Goal: Task Accomplishment & Management: Use online tool/utility

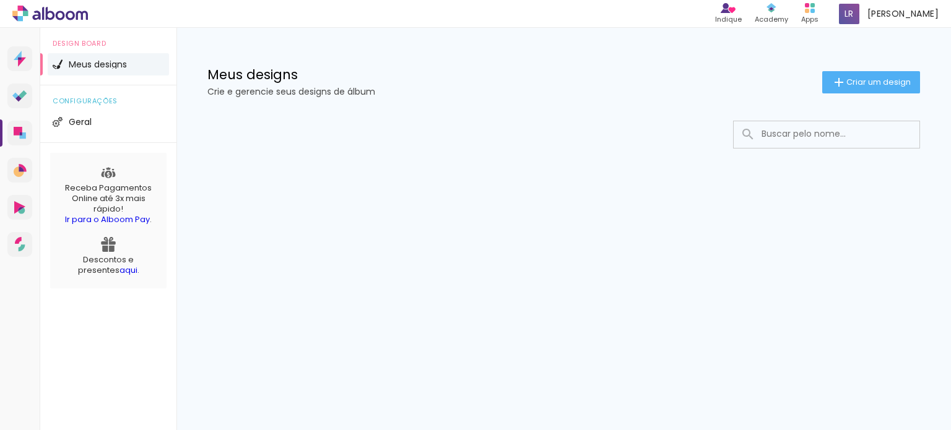
click at [842, 78] on iron-icon at bounding box center [838, 82] width 15 height 15
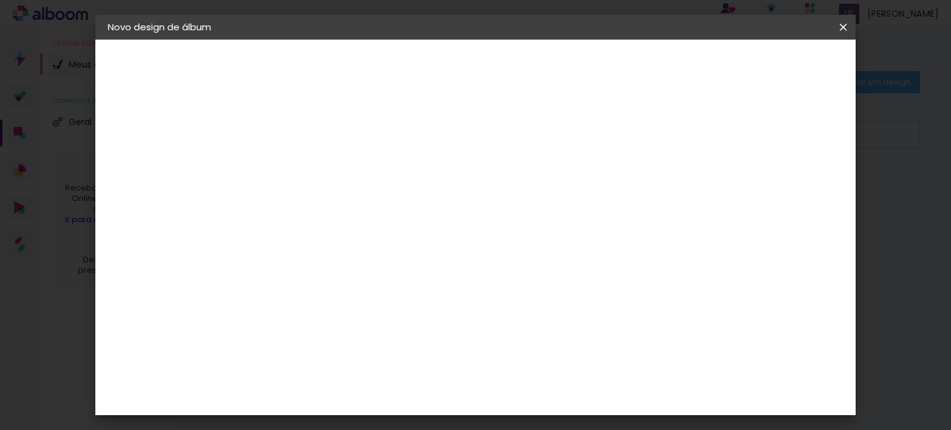
click at [310, 170] on input at bounding box center [310, 166] width 0 height 19
type input "[PERSON_NAME] - 7 anos"
type paper-input "[PERSON_NAME] - 7 anos"
click at [437, 74] on paper-button "Avançar" at bounding box center [406, 65] width 61 height 21
click at [359, 212] on paper-input-container at bounding box center [342, 198] width 134 height 28
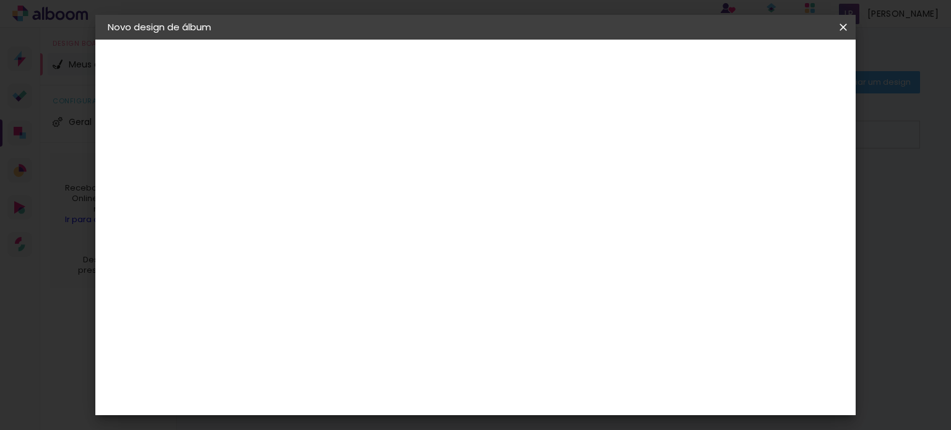
scroll to position [1672, 0]
click at [0, 0] on slot "Tamanho Livre" at bounding box center [0, 0] width 0 height 0
click at [367, 196] on input "[GEOGRAPHIC_DATA]" at bounding box center [336, 197] width 115 height 15
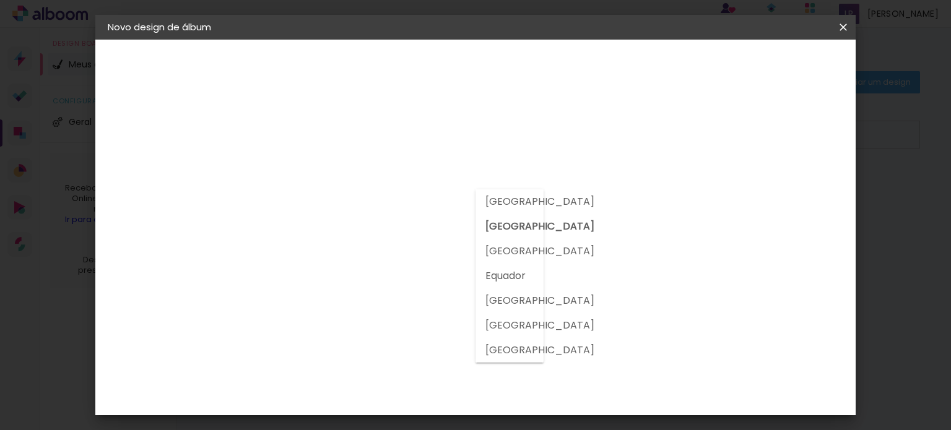
click at [369, 195] on input "[GEOGRAPHIC_DATA]" at bounding box center [336, 197] width 115 height 15
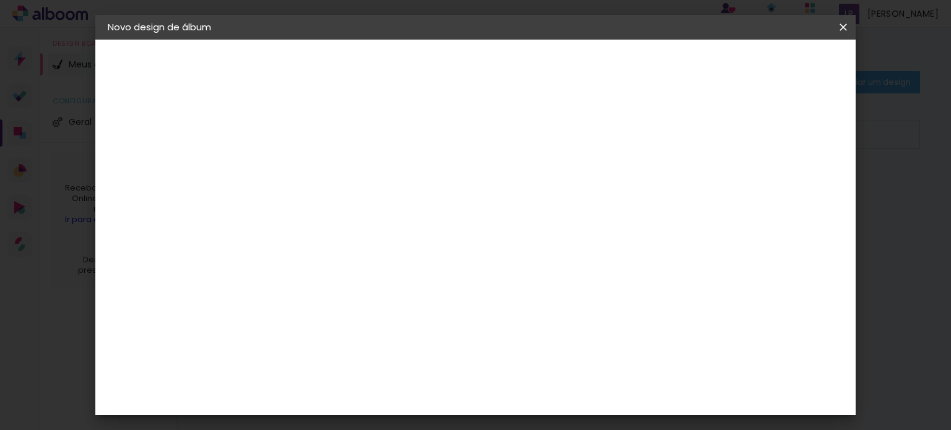
click at [527, 251] on div "Sugerir uma encadernadora" at bounding box center [488, 258] width 77 height 20
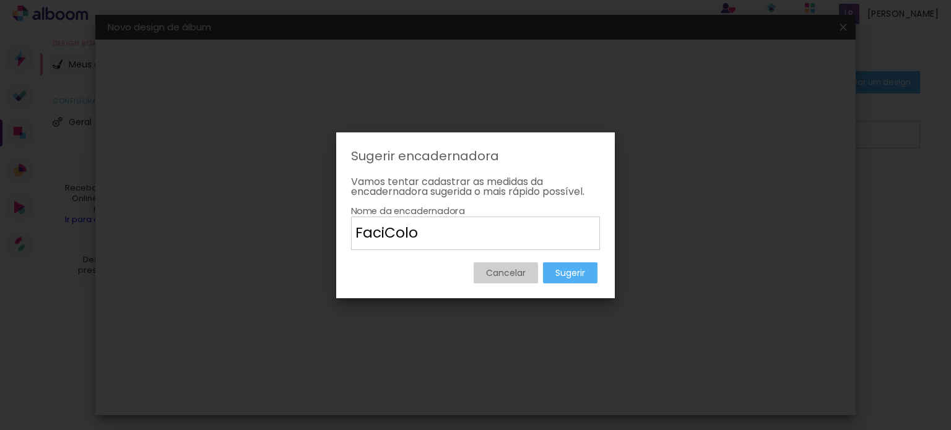
type input "FaciColor"
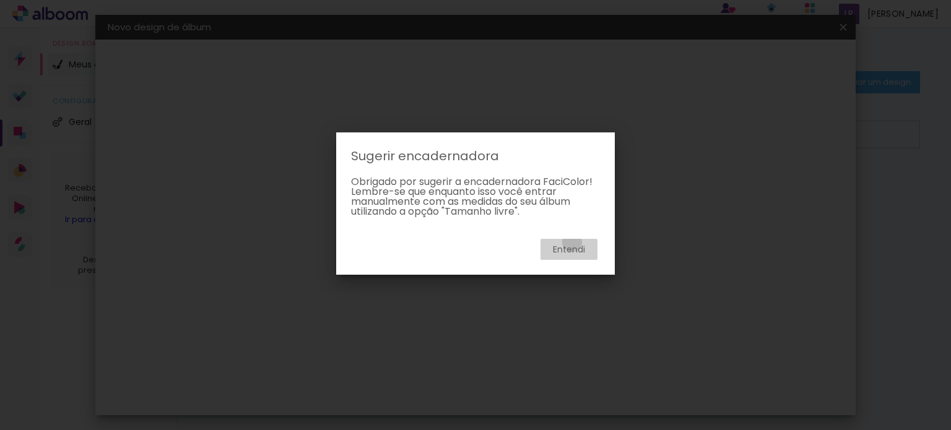
click at [572, 242] on paper-button "Entendi" at bounding box center [568, 249] width 57 height 21
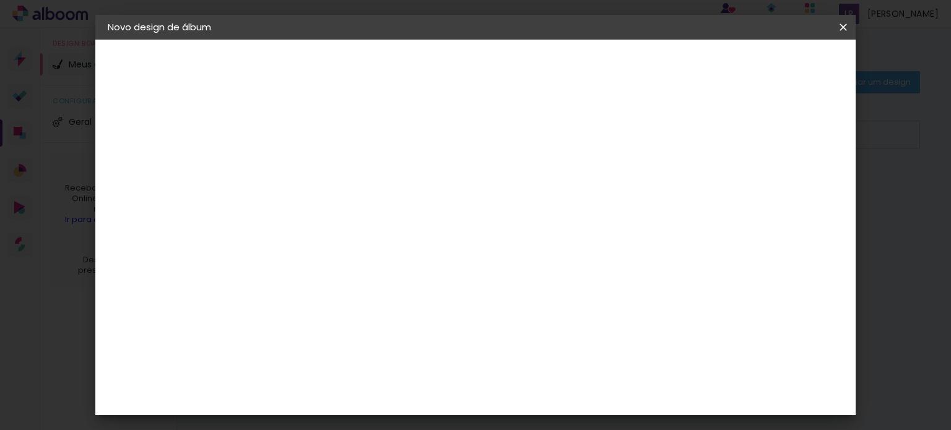
click at [0, 0] on slot "Tamanho Livre" at bounding box center [0, 0] width 0 height 0
click at [542, 57] on paper-button "Avançar" at bounding box center [511, 65] width 61 height 21
click at [139, 134] on div "2. Especificações Fornecedor Escolhendo fornecedor... Modelo Escolhendo modelo.…" at bounding box center [176, 142] width 136 height 46
click at [140, 129] on div "2. Especificações" at bounding box center [176, 126] width 136 height 15
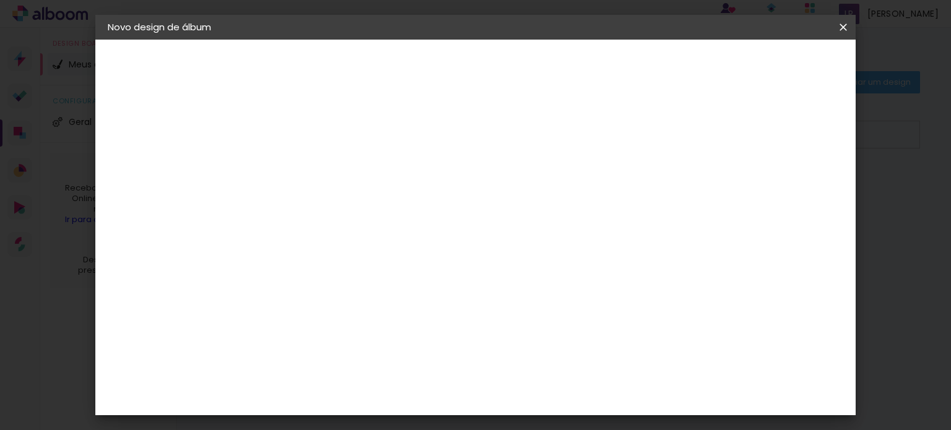
click at [785, 123] on paper-input-container "5 mm" at bounding box center [790, 133] width 50 height 31
click at [640, 89] on header "Tamanho livre Defina a largura, altura e sangria das lâminas. Voltar Iniciar de…" at bounding box center [526, 72] width 540 height 64
click at [451, 137] on span "cm" at bounding box center [451, 140] width 15 height 19
click at [431, 131] on span "30" at bounding box center [433, 140] width 20 height 19
drag, startPoint x: 430, startPoint y: 132, endPoint x: 457, endPoint y: 136, distance: 27.4
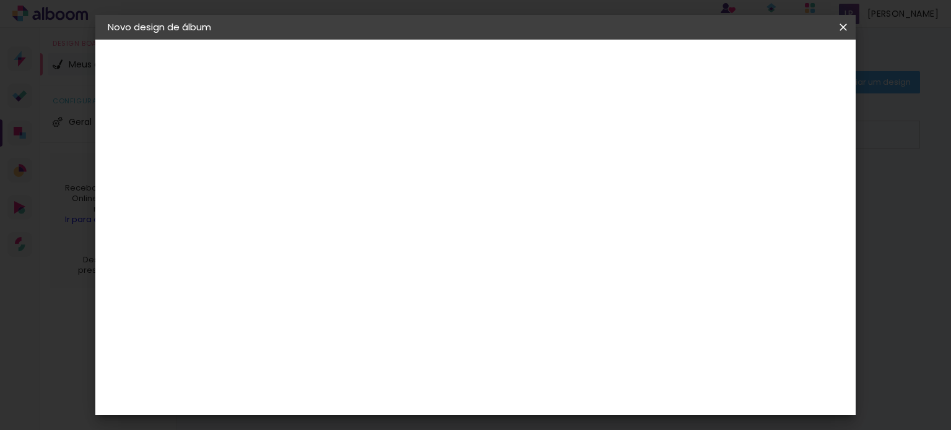
click at [457, 136] on div "30 cm" at bounding box center [441, 139] width 220 height 31
click at [453, 136] on span "cm" at bounding box center [451, 140] width 15 height 19
click at [499, 153] on div "30 cm" at bounding box center [441, 139] width 220 height 31
click at [277, 220] on input "30" at bounding box center [271, 224] width 32 height 19
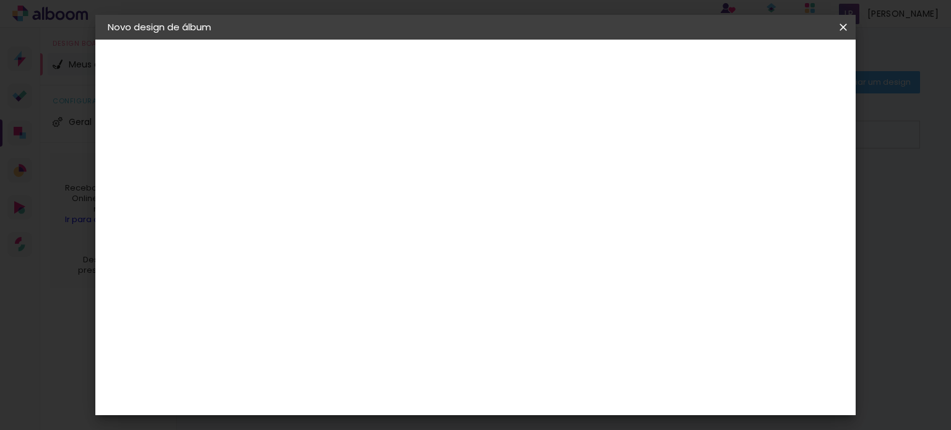
scroll to position [0, 0]
type input "3"
type input "25"
type paper-input "25"
click at [448, 192] on span "cm" at bounding box center [451, 193] width 15 height 19
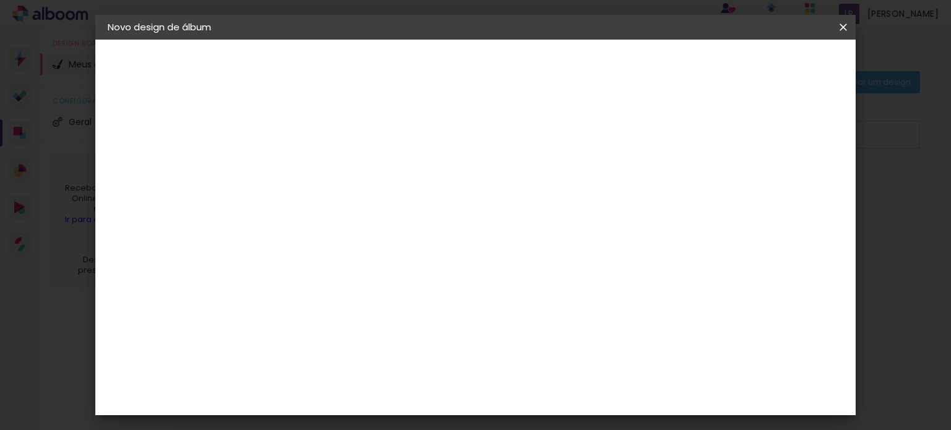
click at [441, 191] on span "30" at bounding box center [433, 193] width 20 height 19
click at [438, 190] on span "30" at bounding box center [433, 193] width 20 height 19
drag, startPoint x: 438, startPoint y: 190, endPoint x: 432, endPoint y: 190, distance: 6.8
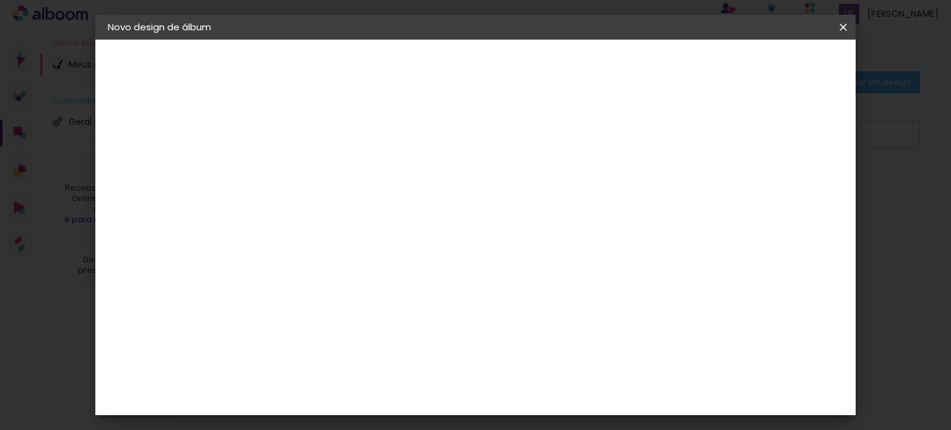
click at [436, 190] on span "30" at bounding box center [433, 193] width 20 height 19
click at [296, 145] on input "2" at bounding box center [301, 141] width 43 height 15
type input "1"
type paper-input "1"
click at [315, 145] on input "1" at bounding box center [301, 141] width 43 height 15
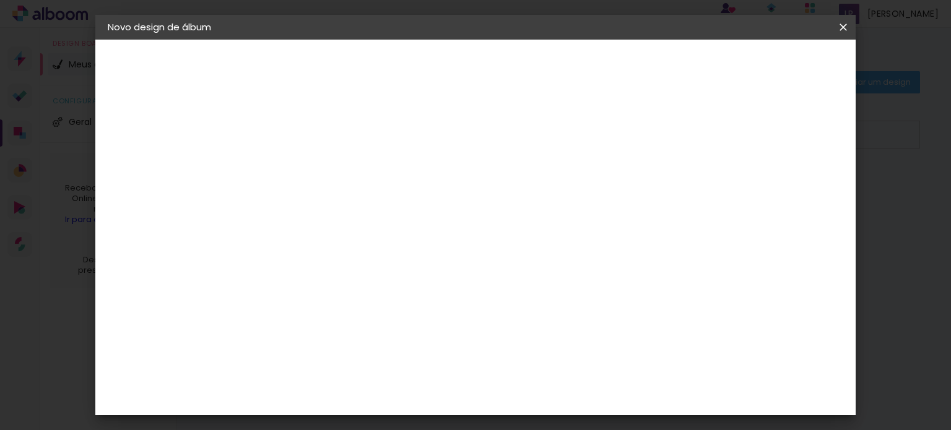
type input "0"
type paper-input "0"
click at [315, 145] on input "0" at bounding box center [301, 141] width 43 height 15
click at [557, 341] on input "60" at bounding box center [544, 341] width 32 height 19
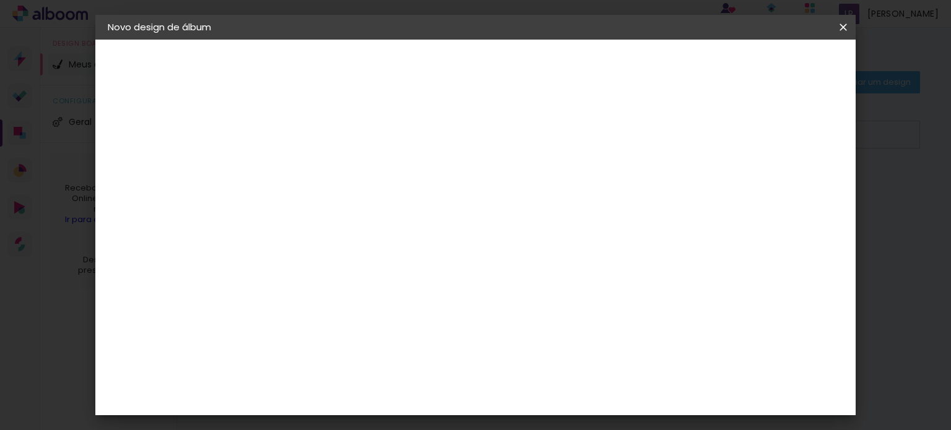
type input "6"
type input "25"
type paper-input "25"
click at [665, 311] on input "5" at bounding box center [671, 304] width 22 height 19
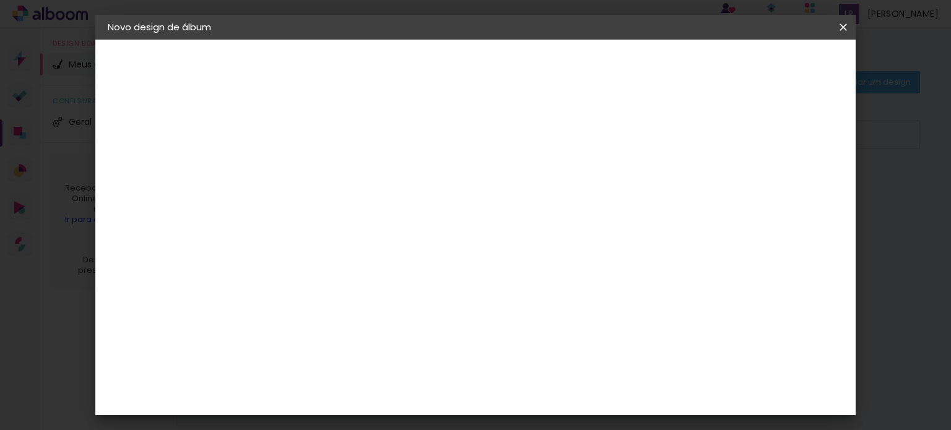
scroll to position [0, 0]
click at [176, 149] on div "Tamanho livre" at bounding box center [155, 152] width 43 height 17
click at [0, 0] on slot "Tamanho Livre" at bounding box center [0, 0] width 0 height 0
click at [0, 0] on slot "Avançar" at bounding box center [0, 0] width 0 height 0
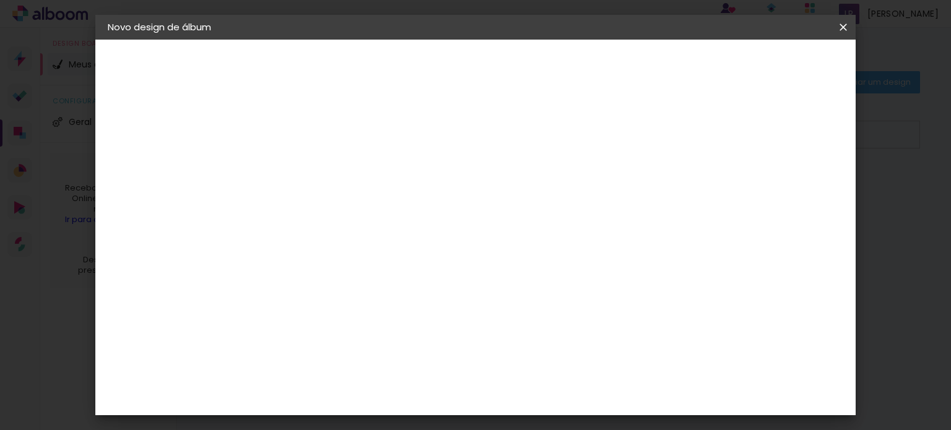
click at [495, 134] on span "12.5" at bounding box center [487, 132] width 28 height 19
click at [492, 131] on span "12.5" at bounding box center [487, 132] width 28 height 19
click at [490, 72] on span "12.5" at bounding box center [487, 78] width 28 height 19
drag, startPoint x: 479, startPoint y: 74, endPoint x: 493, endPoint y: 75, distance: 14.9
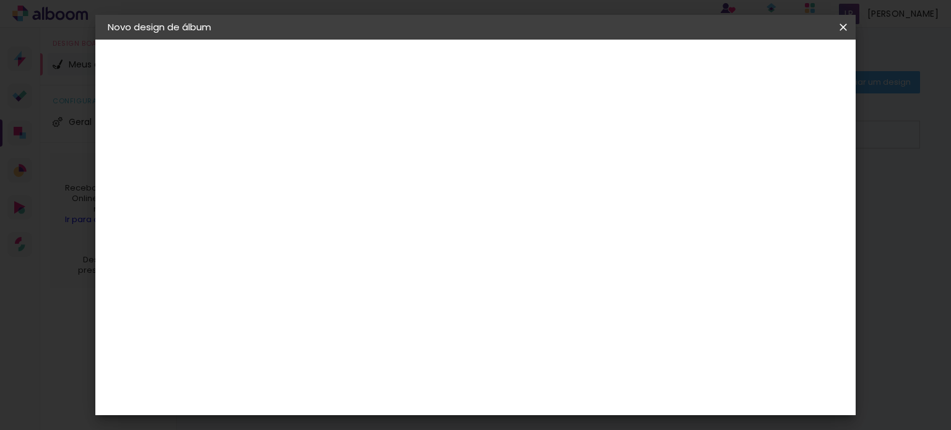
click at [493, 75] on span "12.5" at bounding box center [487, 78] width 28 height 19
click at [671, 128] on input "5" at bounding box center [671, 133] width 22 height 19
type input "6"
type paper-input "6"
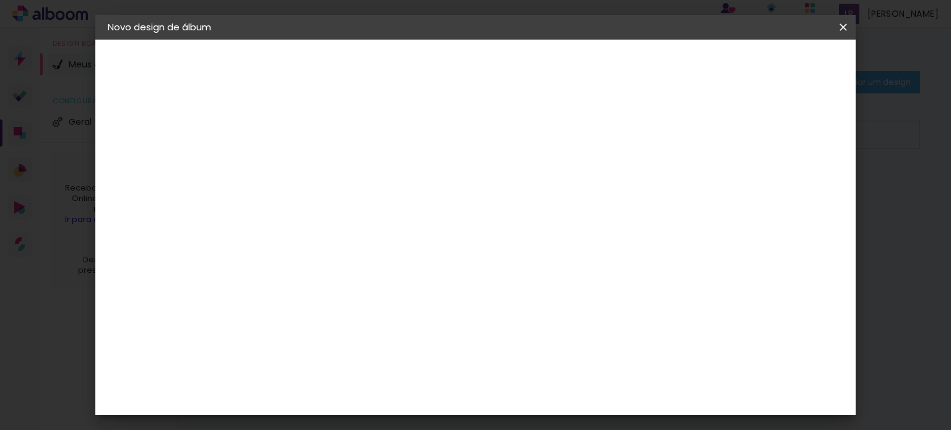
click at [676, 127] on input "6" at bounding box center [671, 133] width 22 height 19
click at [583, 127] on div "12.5 cm cm cm mm A maioria das encadernadoras sugere 5mm de sangria." at bounding box center [419, 152] width 326 height 99
type input "7"
type paper-input "7"
click at [672, 180] on input "7" at bounding box center [669, 187] width 22 height 19
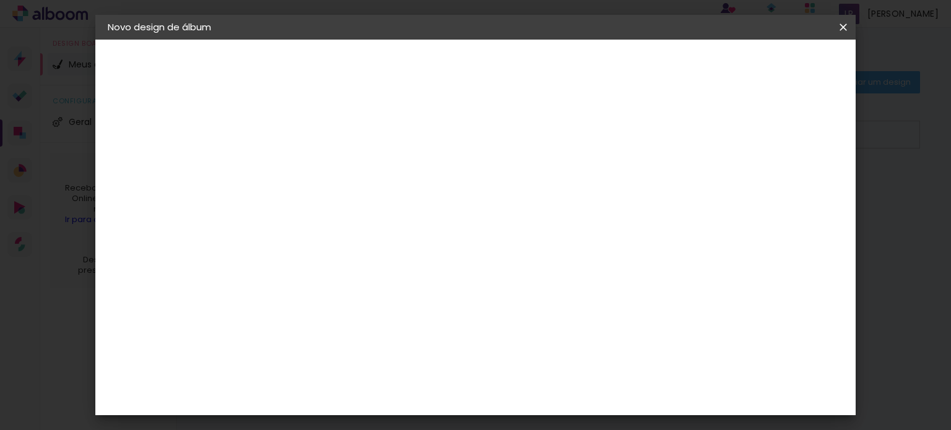
type input "8"
type paper-input "8"
click at [672, 180] on input "8" at bounding box center [667, 187] width 22 height 19
type input "9"
type paper-input "9"
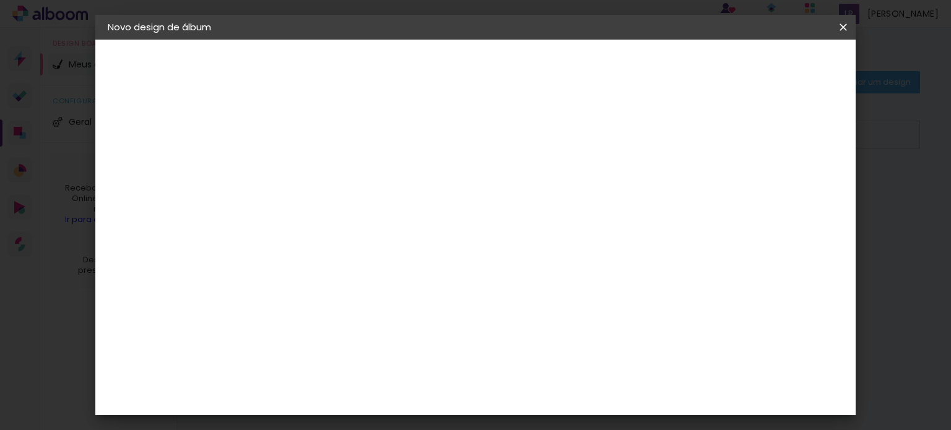
click at [673, 180] on input "9" at bounding box center [666, 187] width 22 height 19
type input "10"
type paper-input "10"
click at [673, 180] on input "10" at bounding box center [664, 187] width 22 height 19
click at [674, 180] on div "mm" at bounding box center [683, 187] width 19 height 19
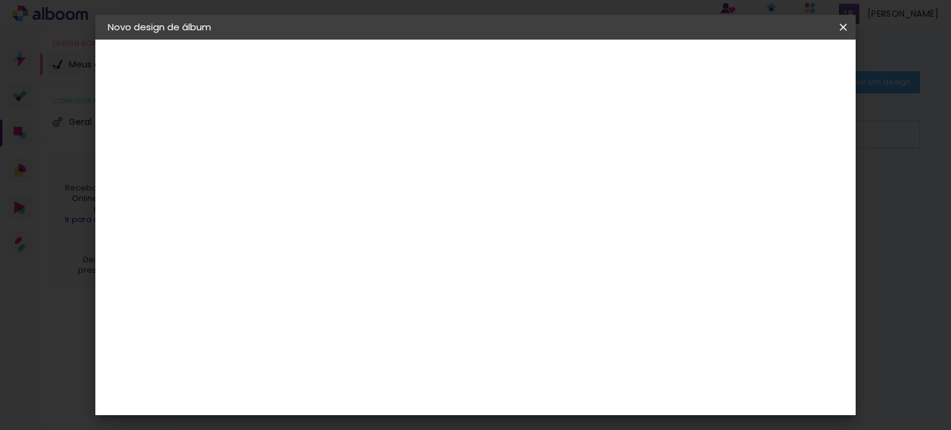
click at [674, 180] on div "mm" at bounding box center [683, 187] width 19 height 19
type input "11"
type paper-input "11"
click at [670, 180] on input "11" at bounding box center [662, 187] width 22 height 19
type input "12"
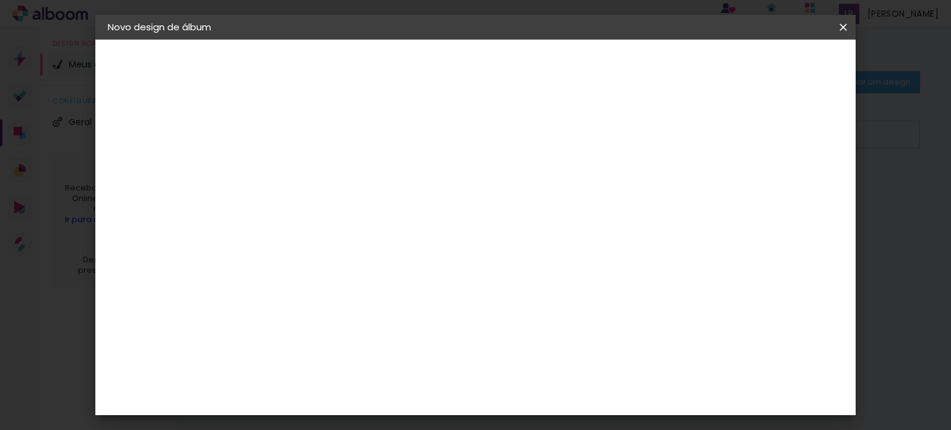
type paper-input "12"
click at [669, 180] on input "12" at bounding box center [660, 187] width 22 height 19
type input "13"
type paper-input "13"
click at [668, 180] on input "13" at bounding box center [659, 187] width 22 height 19
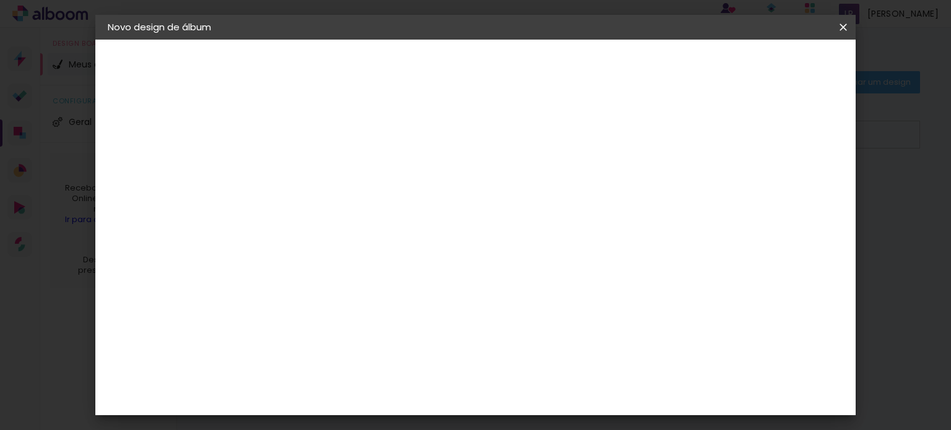
click at [668, 179] on div "mm" at bounding box center [677, 187] width 19 height 19
type input "14"
type paper-input "14"
click at [664, 180] on input "14" at bounding box center [657, 187] width 22 height 19
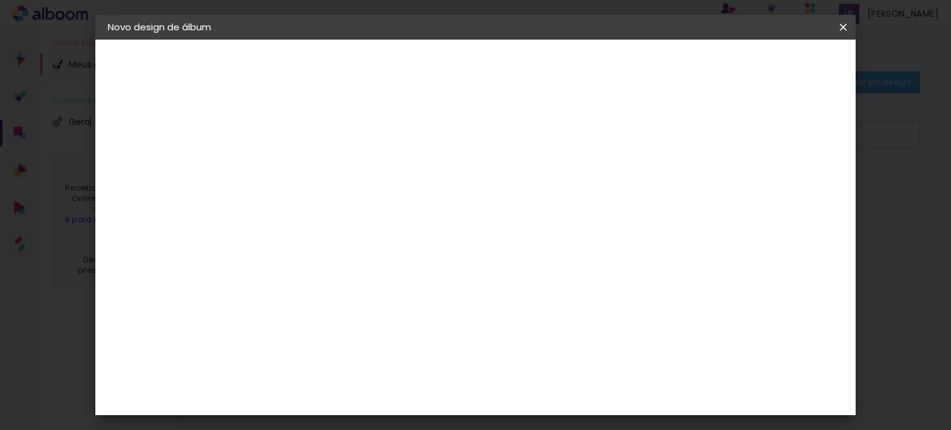
type input "15"
type paper-input "15"
click at [664, 180] on input "15" at bounding box center [655, 187] width 22 height 19
type input "16"
type paper-input "16"
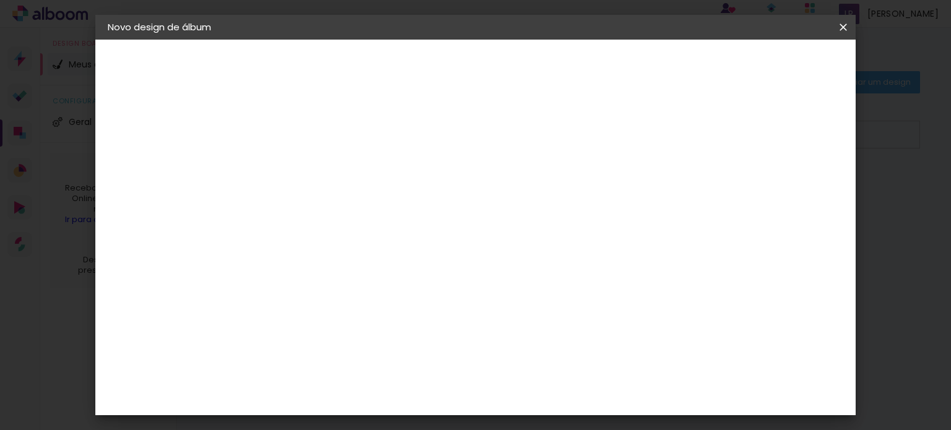
click at [662, 179] on input "16" at bounding box center [653, 187] width 22 height 19
click at [662, 179] on div "mm" at bounding box center [671, 187] width 19 height 19
type input "17"
type paper-input "17"
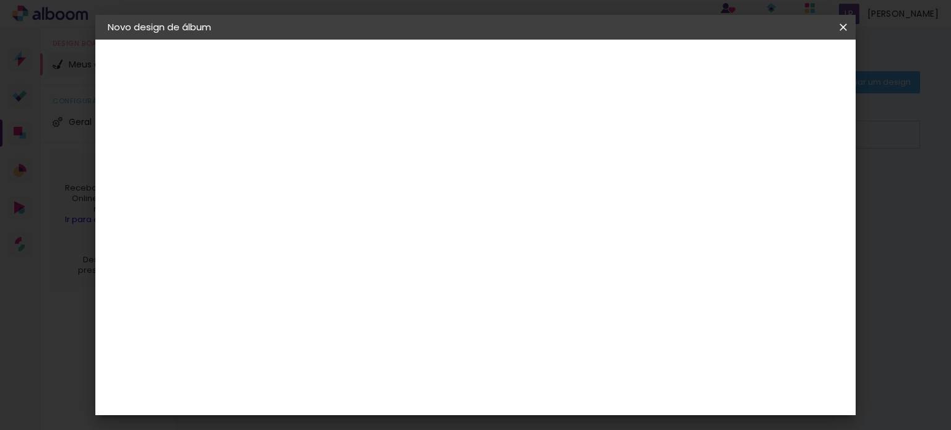
click at [656, 179] on input "17" at bounding box center [651, 187] width 22 height 19
type input "18"
type paper-input "18"
click at [656, 179] on input "18" at bounding box center [649, 187] width 22 height 19
type input "19"
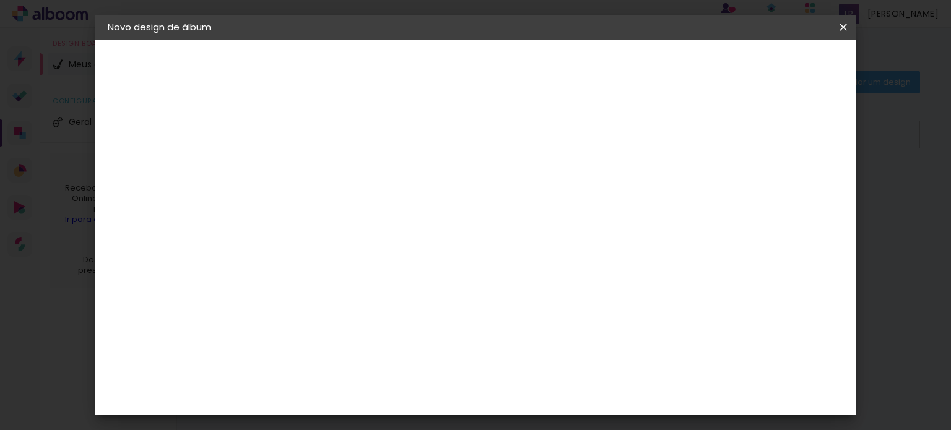
type paper-input "19"
click at [656, 179] on input "19" at bounding box center [647, 187] width 22 height 19
type input "20"
type paper-input "20"
click at [651, 179] on input "20" at bounding box center [644, 187] width 22 height 19
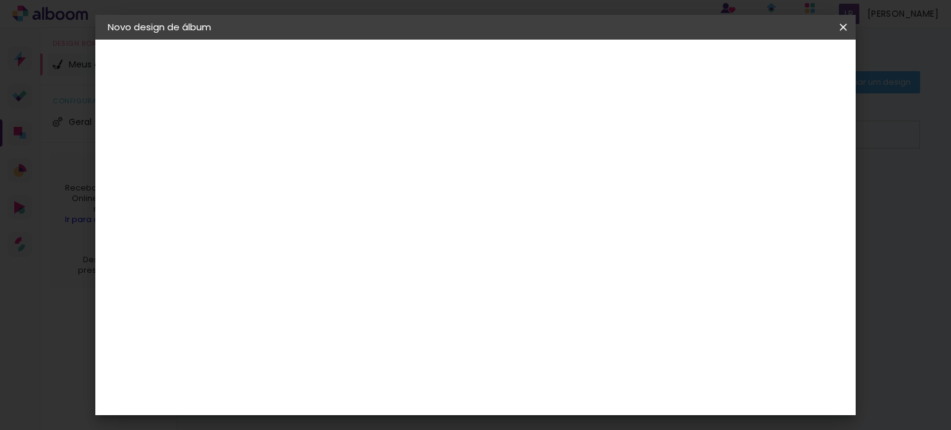
type input "21"
type paper-input "21"
click at [651, 179] on input "21" at bounding box center [644, 187] width 22 height 19
type input "22"
type paper-input "22"
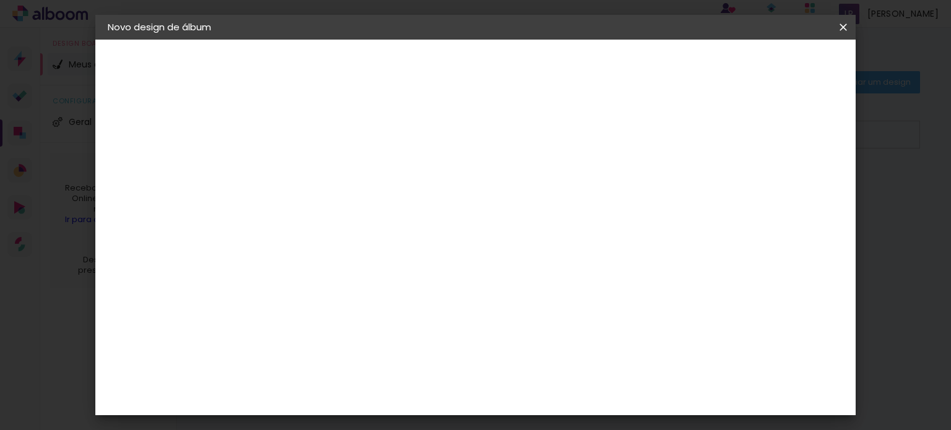
click at [649, 179] on input "22" at bounding box center [640, 187] width 22 height 19
type input "23"
type paper-input "23"
click at [649, 179] on input "23" at bounding box center [640, 187] width 22 height 19
click at [649, 179] on div "mm" at bounding box center [658, 187] width 19 height 19
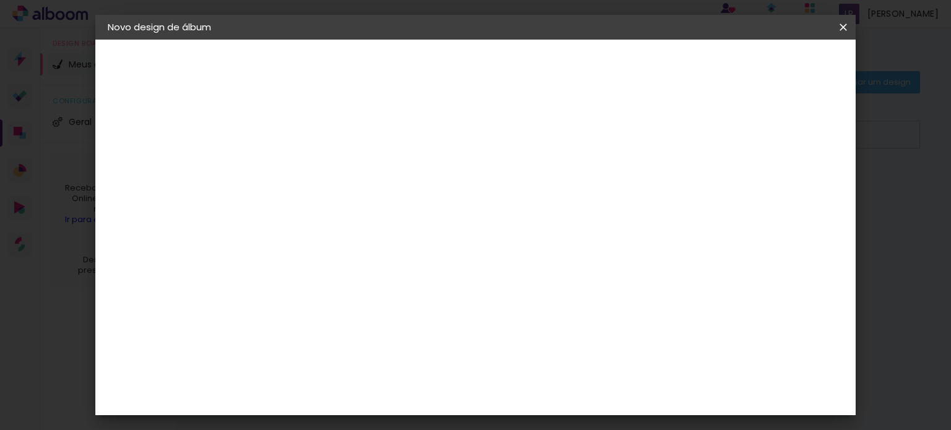
type input "24"
type paper-input "24"
click at [644, 180] on input "24" at bounding box center [637, 187] width 22 height 19
type input "25"
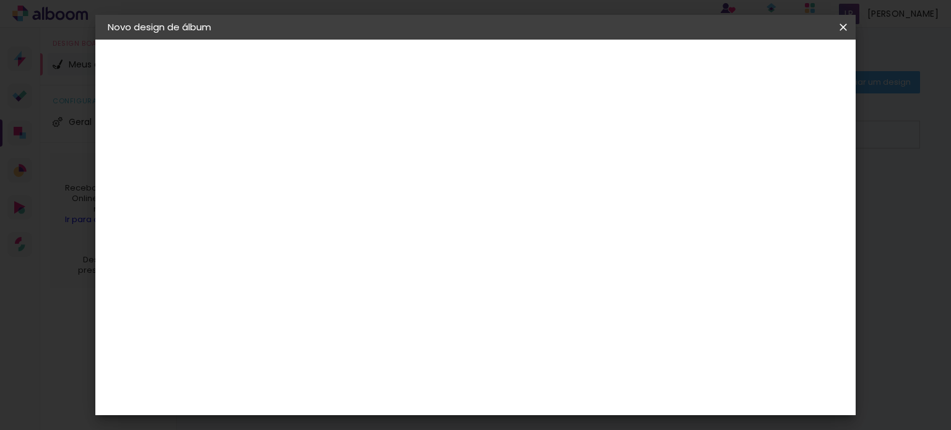
type paper-input "25"
click at [644, 180] on input "25" at bounding box center [637, 187] width 22 height 19
type input "24"
type paper-input "24"
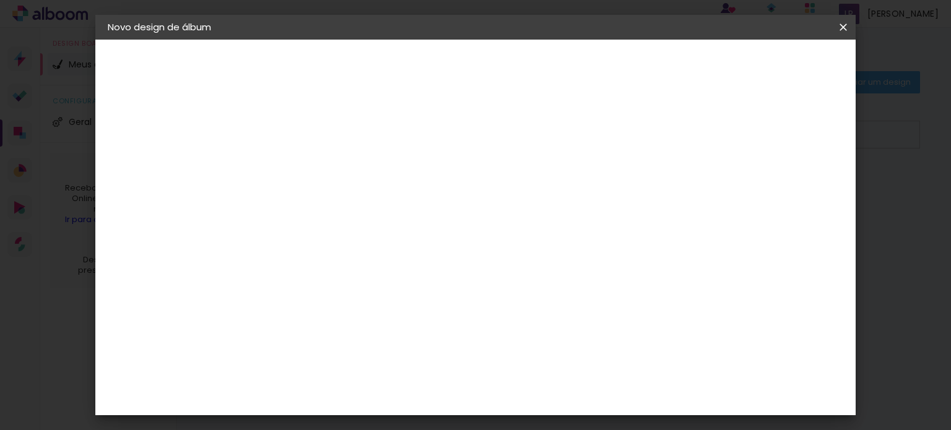
click at [639, 187] on input "24" at bounding box center [635, 187] width 22 height 19
type input "23"
type paper-input "23"
click at [639, 187] on input "23" at bounding box center [637, 187] width 22 height 19
click at [639, 187] on input "23" at bounding box center [638, 187] width 22 height 19
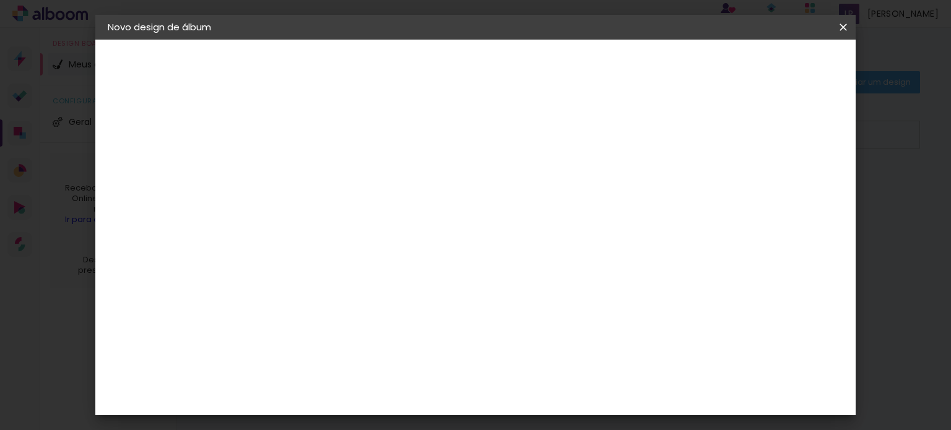
click at [639, 188] on input "23" at bounding box center [638, 187] width 22 height 19
type input "22"
type paper-input "22"
click at [641, 190] on input "22" at bounding box center [638, 187] width 22 height 19
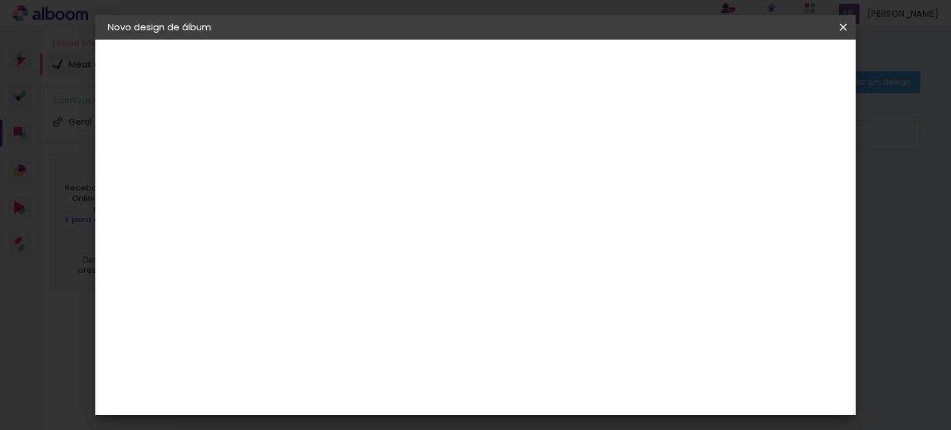
type input "21"
type paper-input "21"
click at [641, 190] on input "21" at bounding box center [640, 187] width 22 height 19
click at [641, 190] on input "21" at bounding box center [642, 187] width 22 height 19
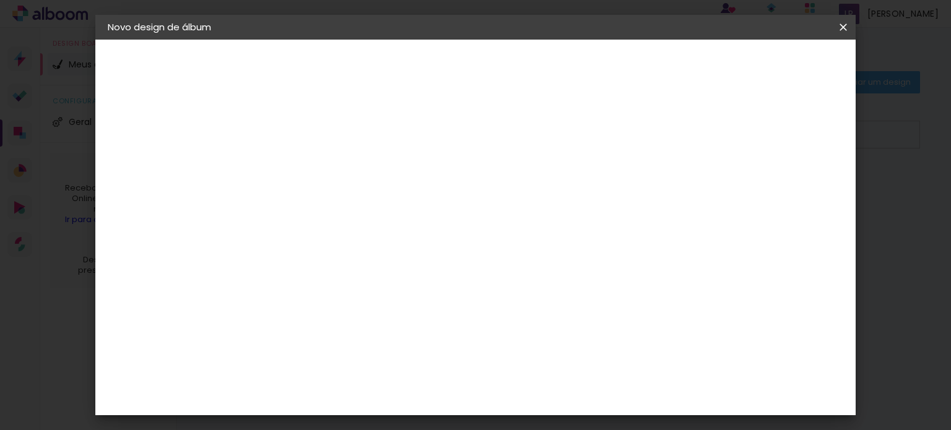
type input "20"
type paper-input "20"
click at [646, 189] on input "20" at bounding box center [644, 187] width 22 height 19
type input "19"
type paper-input "19"
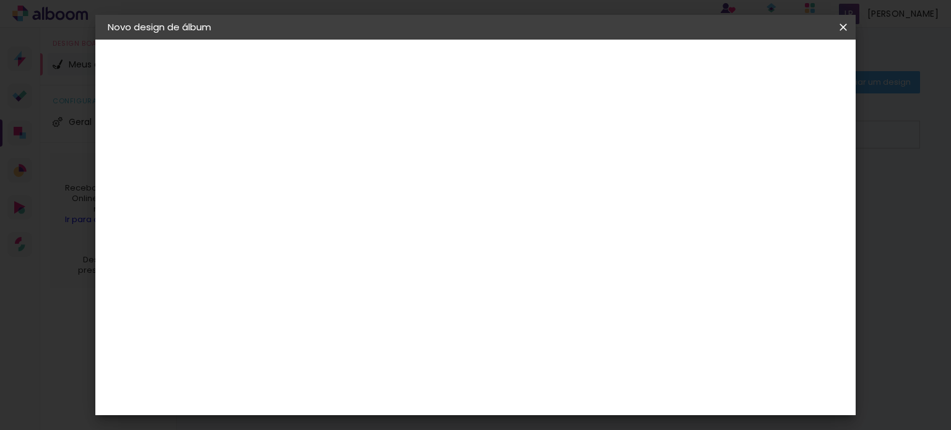
click at [646, 189] on input "19" at bounding box center [644, 187] width 22 height 19
click at [646, 189] on input "19" at bounding box center [646, 187] width 22 height 19
click at [648, 189] on input "19" at bounding box center [646, 187] width 22 height 19
type input "18"
type paper-input "18"
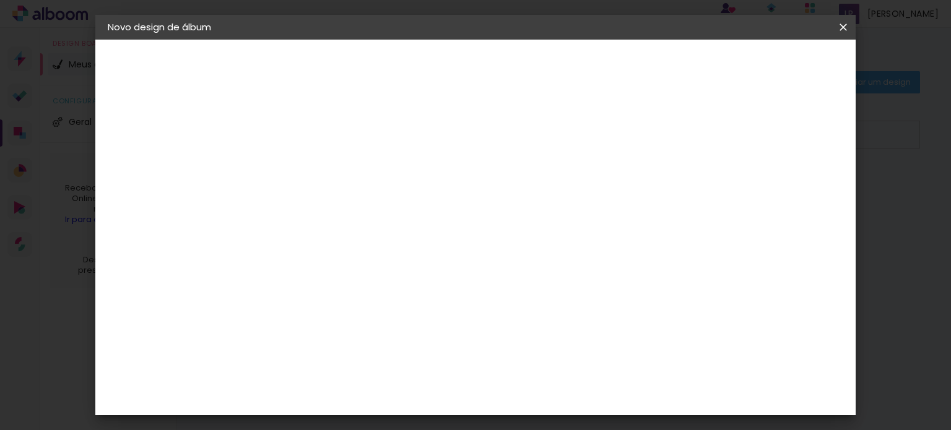
click at [651, 190] on input "18" at bounding box center [646, 187] width 22 height 19
type input "17"
type paper-input "17"
click at [651, 190] on input "17" at bounding box center [646, 187] width 22 height 19
type input "16"
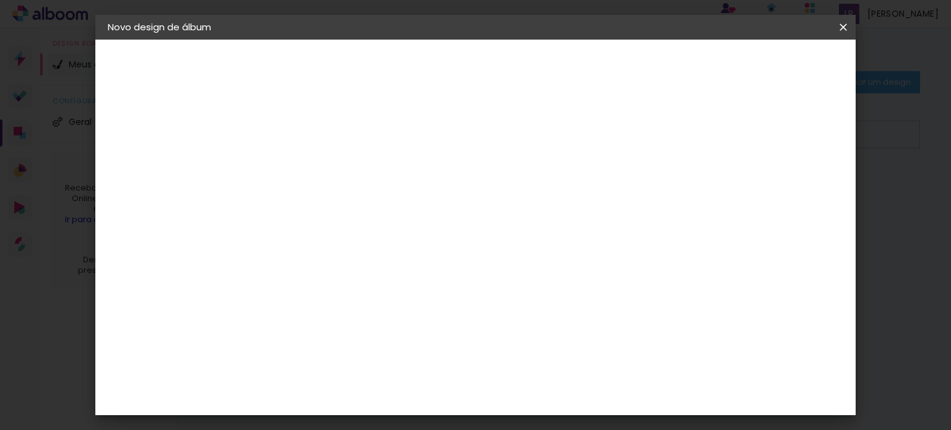
type paper-input "16"
click at [651, 190] on input "16" at bounding box center [649, 187] width 22 height 19
type input "15"
type paper-input "15"
click at [658, 192] on input "15" at bounding box center [651, 187] width 22 height 19
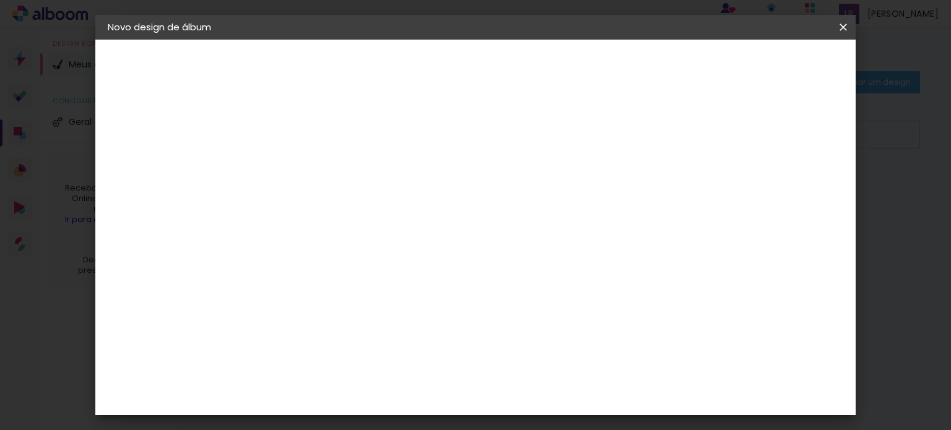
type input "14"
type paper-input "14"
click at [658, 192] on input "14" at bounding box center [653, 187] width 22 height 19
type input "13"
type paper-input "13"
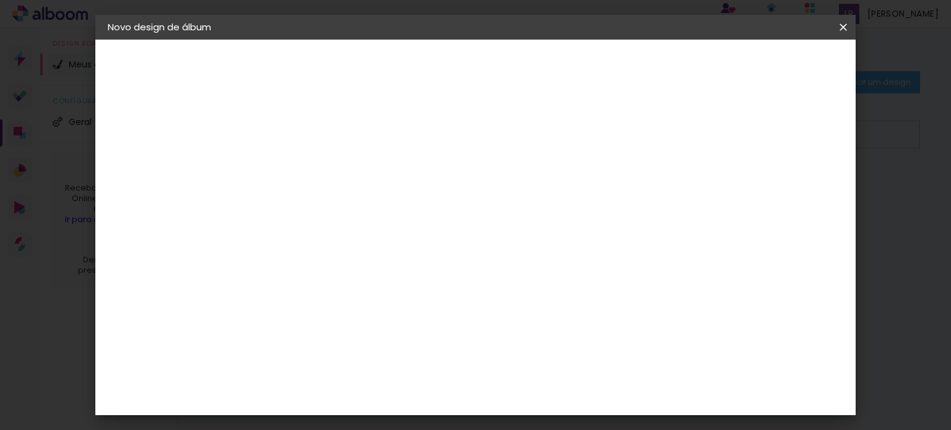
click at [658, 192] on input "13" at bounding box center [655, 187] width 22 height 19
type input "12"
type paper-input "12"
click at [658, 192] on input "12" at bounding box center [659, 187] width 22 height 19
type input "11"
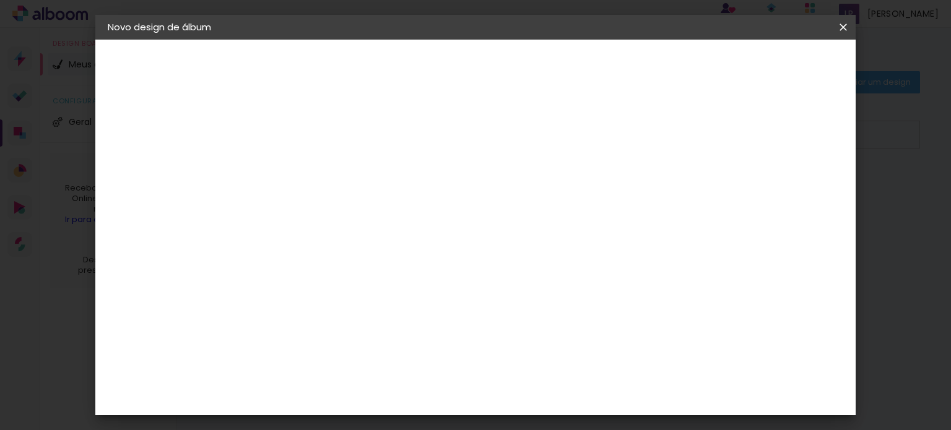
type paper-input "11"
click at [662, 192] on input "11" at bounding box center [659, 187] width 22 height 19
type input "10"
type paper-input "10"
click at [666, 190] on input "10" at bounding box center [662, 187] width 22 height 19
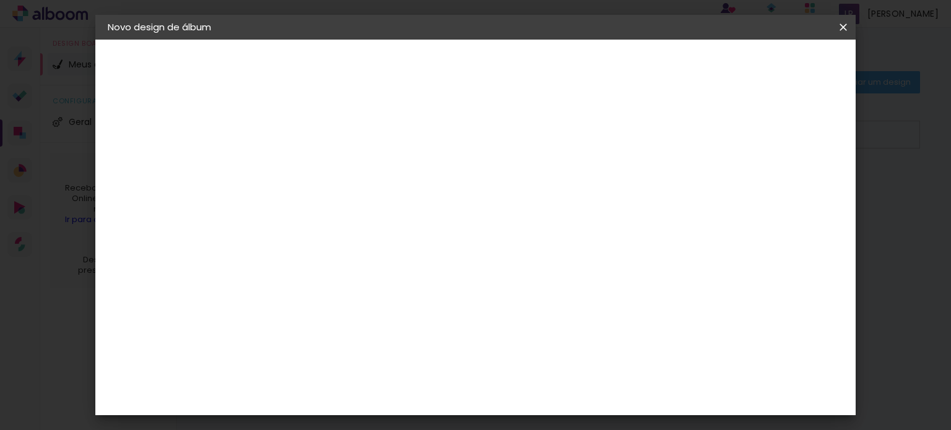
type input "9"
type paper-input "9"
click at [666, 190] on input "9" at bounding box center [664, 187] width 22 height 19
type input "8"
type paper-input "8"
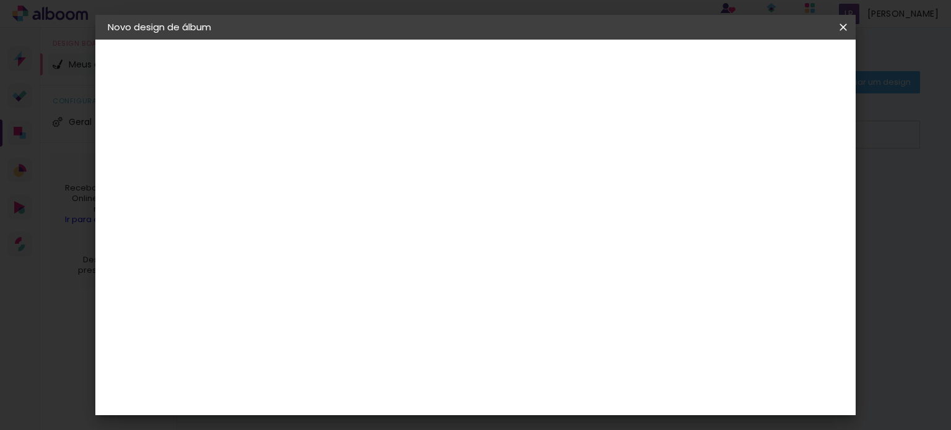
click at [666, 190] on input "8" at bounding box center [664, 187] width 22 height 19
type input "7"
type paper-input "7"
click at [672, 190] on input "7" at bounding box center [667, 187] width 22 height 19
type input "6"
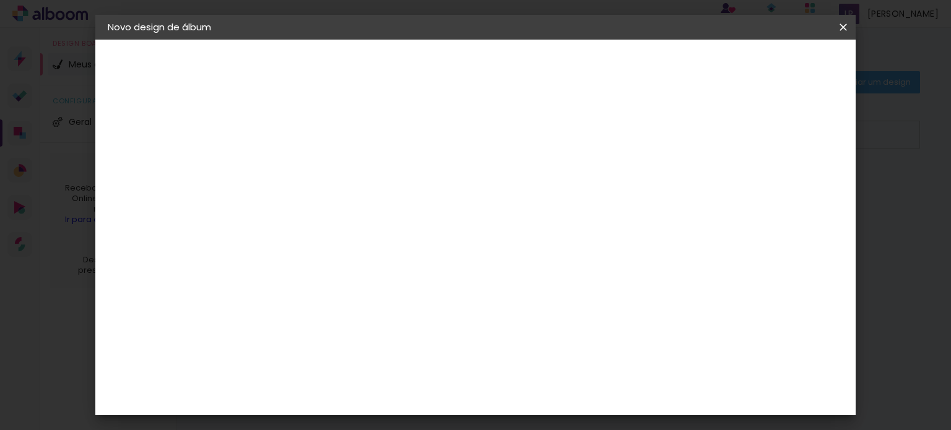
type paper-input "6"
click at [672, 190] on input "6" at bounding box center [667, 187] width 22 height 19
type input "5"
type paper-input "5"
click at [672, 190] on input "5" at bounding box center [669, 187] width 22 height 19
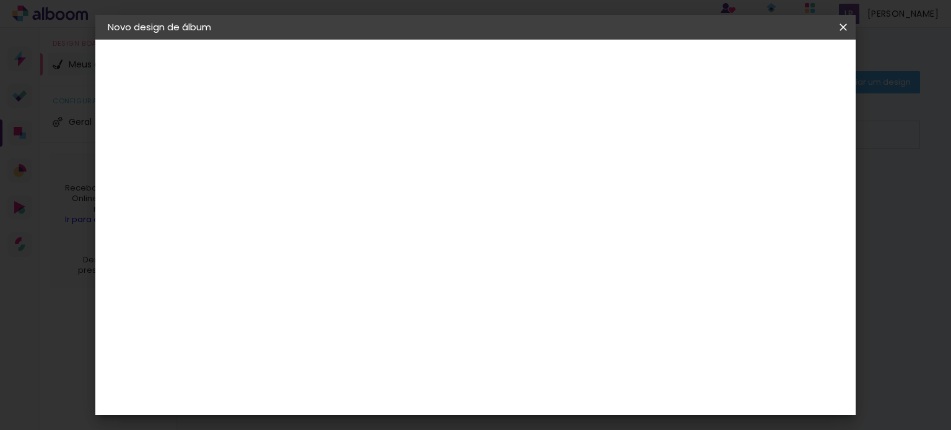
click at [492, 191] on span "12.5" at bounding box center [487, 194] width 28 height 19
click at [491, 190] on span "12.5" at bounding box center [487, 194] width 28 height 19
click at [401, 233] on div "cm" at bounding box center [401, 237] width 15 height 19
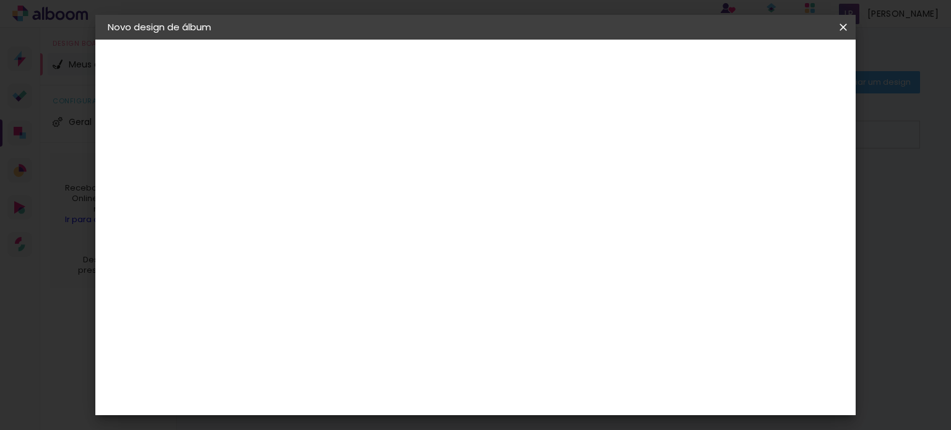
drag, startPoint x: 396, startPoint y: 233, endPoint x: 409, endPoint y: 237, distance: 14.1
click at [409, 237] on paper-input-container "25 cm" at bounding box center [386, 237] width 56 height 31
type input "2,5"
type paper-input "2,5"
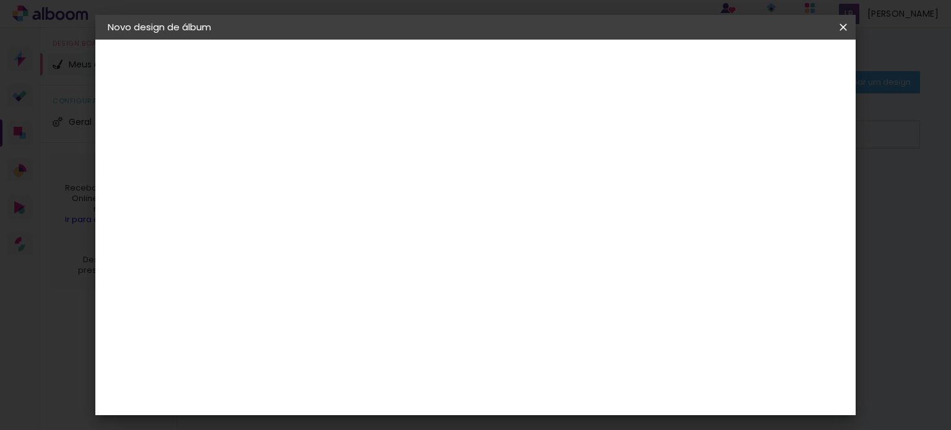
click at [560, 316] on div "cm" at bounding box center [567, 317] width 15 height 19
type input "2"
type input "2,5"
type paper-input "2,5"
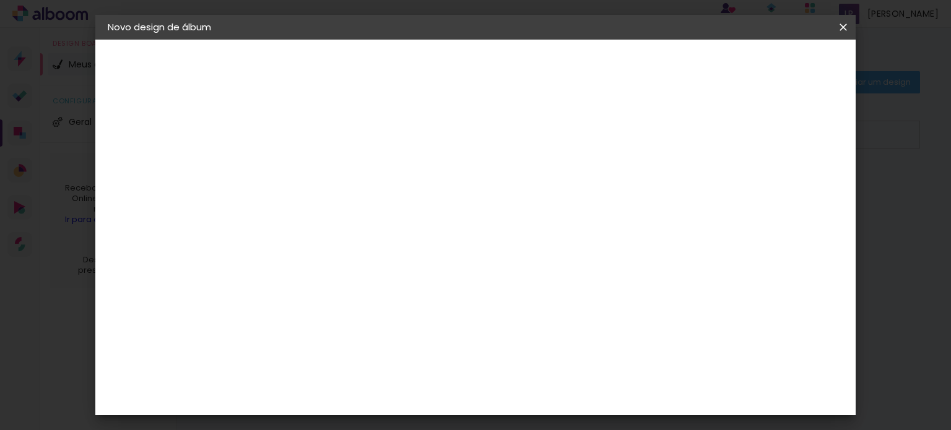
scroll to position [77, 0]
click at [529, 271] on div "1.25 cm" at bounding box center [495, 273] width 114 height 31
click at [552, 62] on span "Iniciar design" at bounding box center [537, 69] width 28 height 17
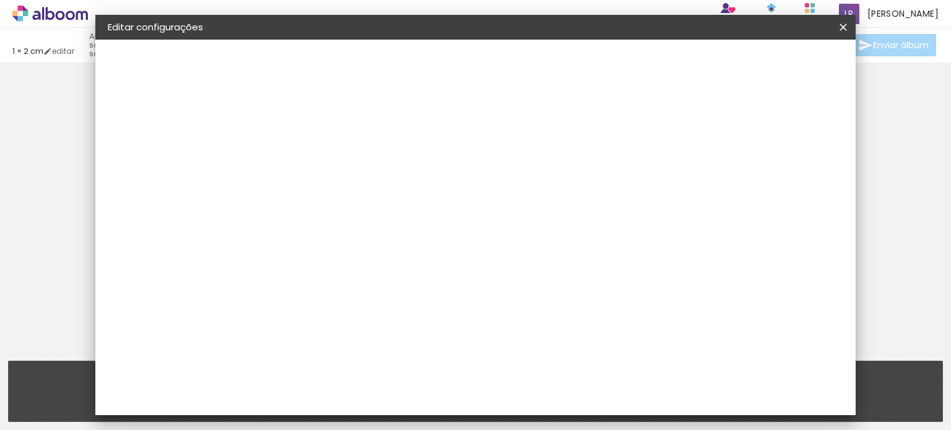
type input "0"
type input "2,5"
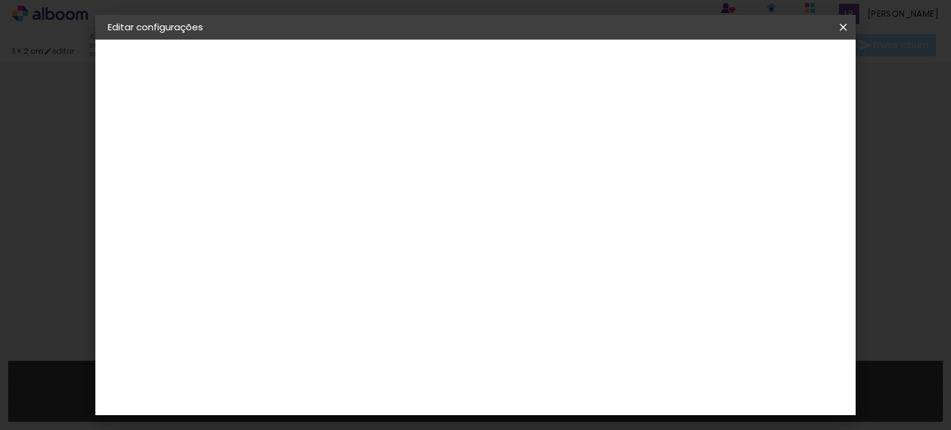
click at [293, 141] on input "0" at bounding box center [301, 141] width 43 height 15
type input "26"
type paper-input "26"
type input "2"
type input "26"
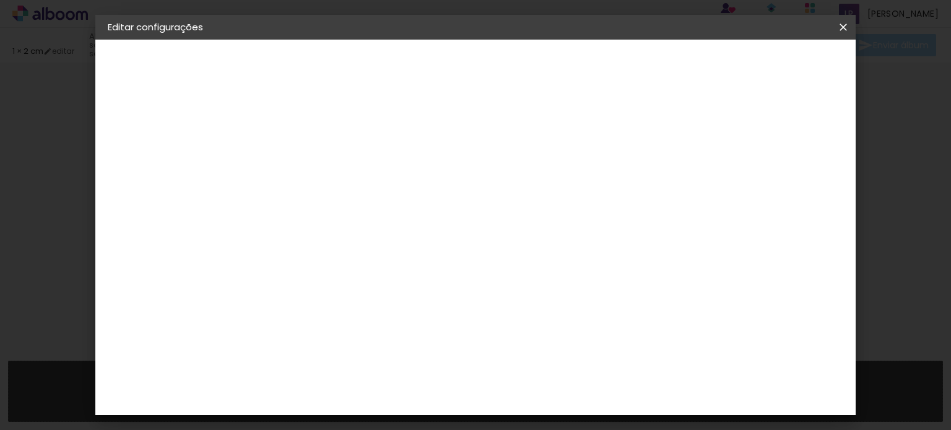
click at [486, 64] on span "Salvar configurações" at bounding box center [454, 69] width 63 height 17
click at [498, 58] on paper-button "Salvar configurações" at bounding box center [454, 70] width 88 height 30
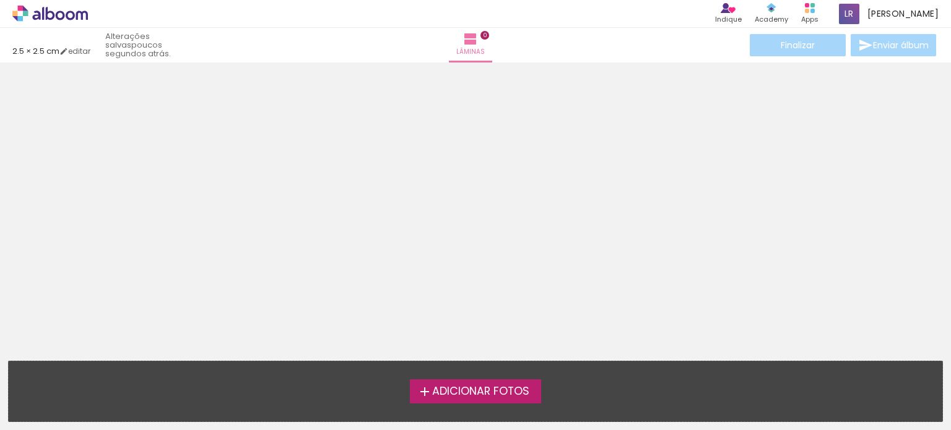
click at [491, 386] on span "Adicionar Fotos" at bounding box center [480, 391] width 97 height 11
click at [0, 0] on input "file" at bounding box center [0, 0] width 0 height 0
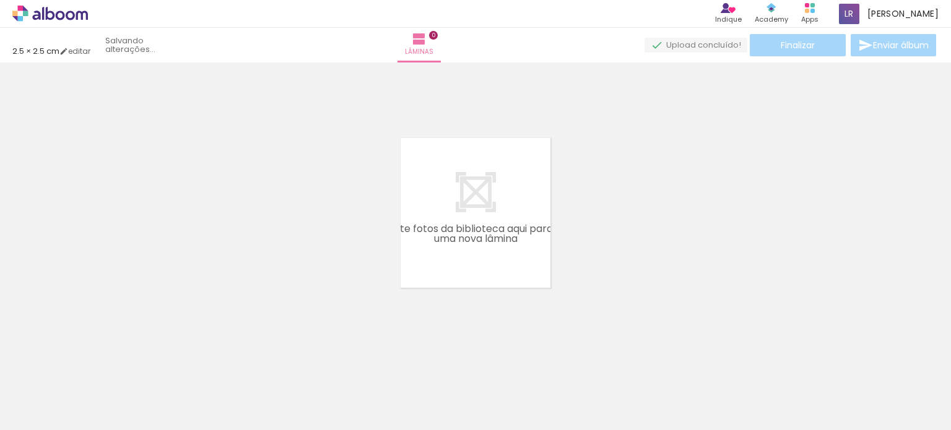
scroll to position [15, 0]
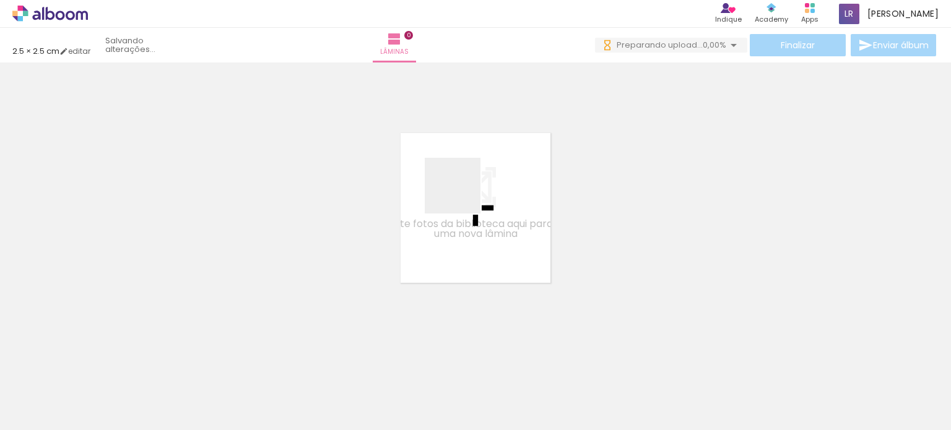
drag, startPoint x: 143, startPoint y: 403, endPoint x: 469, endPoint y: 194, distance: 386.8
click at [469, 193] on quentale-workspace at bounding box center [475, 215] width 951 height 430
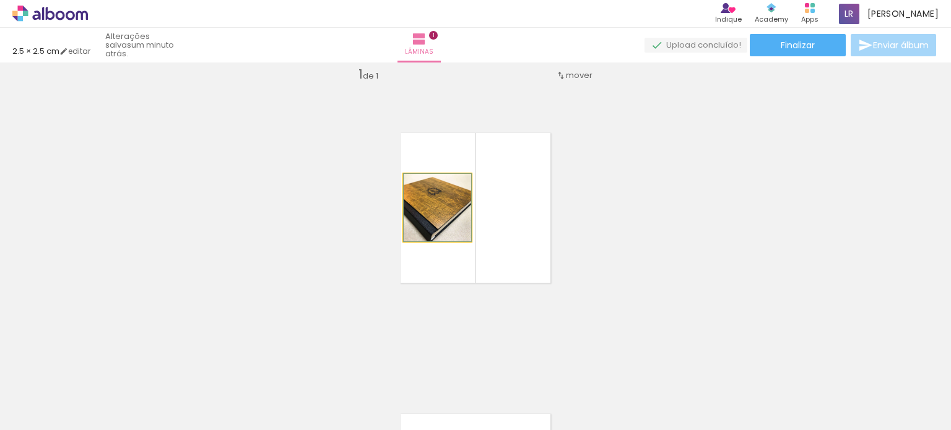
drag, startPoint x: 471, startPoint y: 236, endPoint x: 459, endPoint y: 216, distance: 23.4
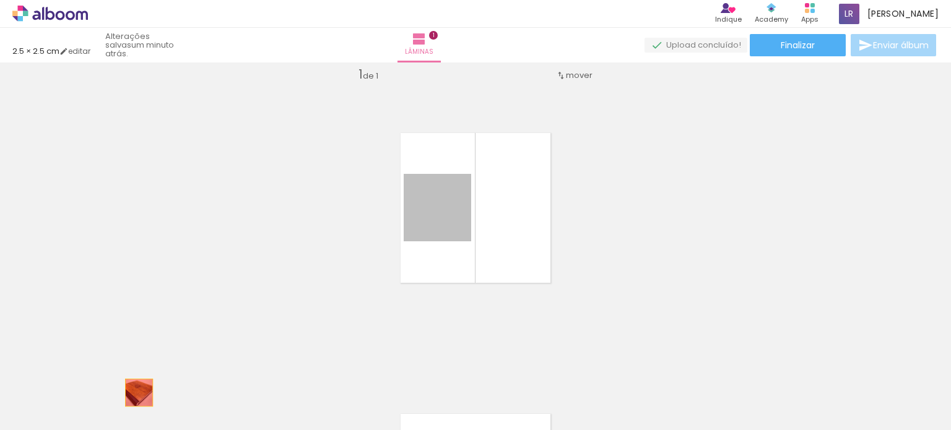
drag, startPoint x: 454, startPoint y: 220, endPoint x: 128, endPoint y: 392, distance: 368.9
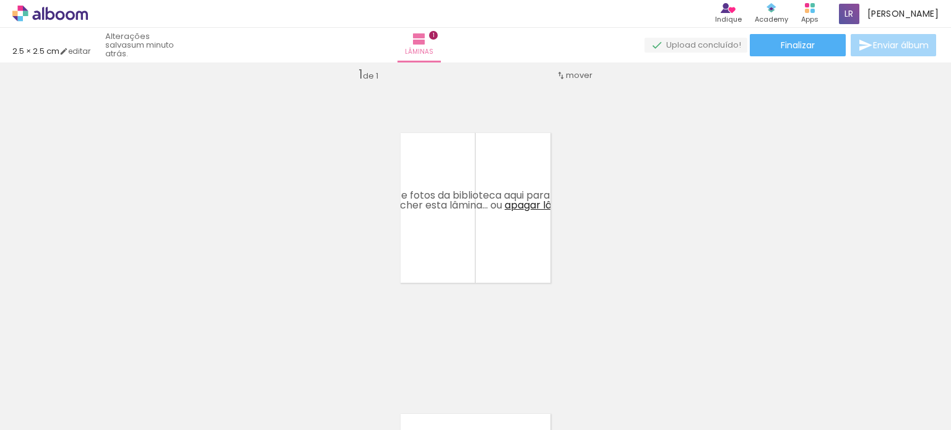
click at [385, 219] on iron-icon at bounding box center [377, 218] width 15 height 15
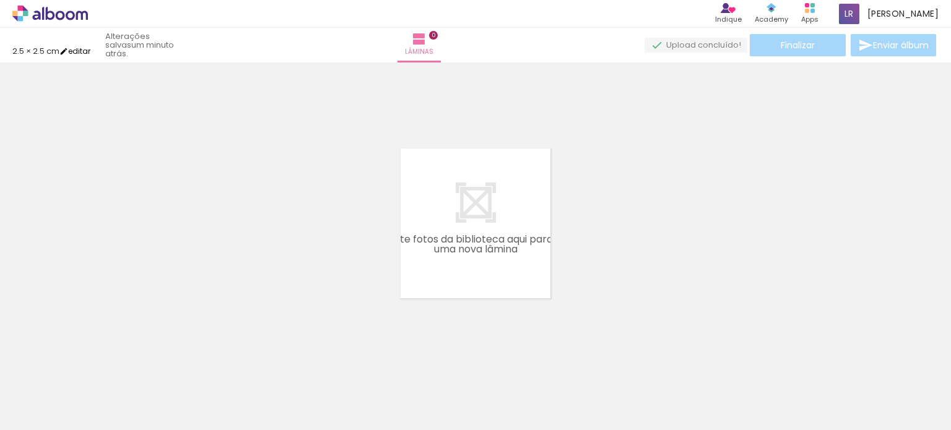
click at [79, 53] on link "editar" at bounding box center [74, 51] width 31 height 11
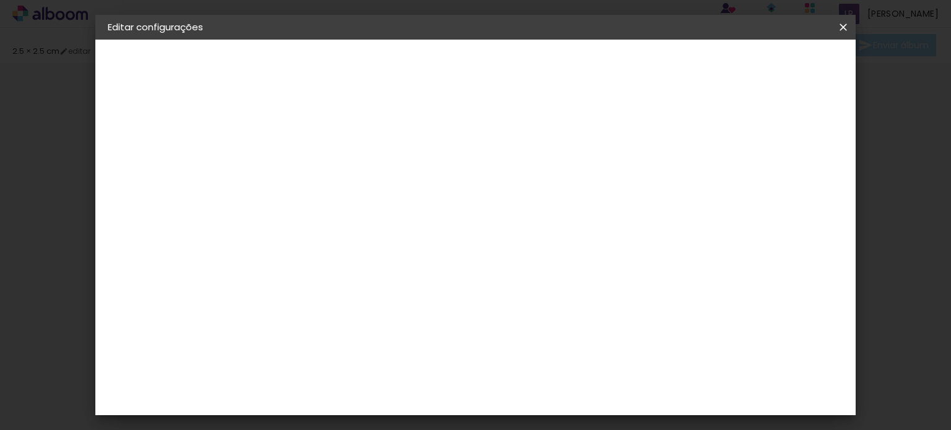
click at [160, 69] on div "1. Informações" at bounding box center [176, 65] width 136 height 15
click at [160, 64] on div "1. Informações" at bounding box center [176, 65] width 136 height 15
click at [162, 127] on div "2. Especificações" at bounding box center [176, 126] width 136 height 15
click at [152, 150] on div "Tamanho livre" at bounding box center [155, 152] width 43 height 17
click at [347, 193] on input "[GEOGRAPHIC_DATA]" at bounding box center [336, 197] width 115 height 15
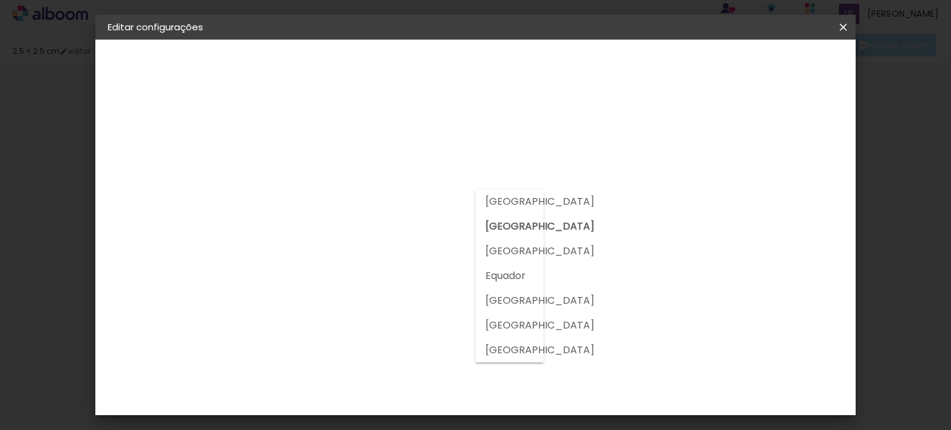
click at [347, 193] on input "[GEOGRAPHIC_DATA]" at bounding box center [336, 197] width 115 height 15
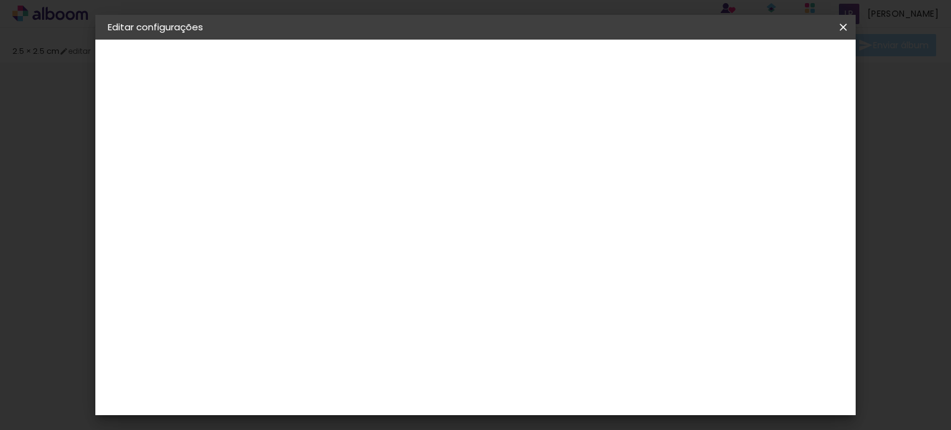
scroll to position [1238, 0]
click at [332, 345] on div "Go image" at bounding box center [317, 355] width 30 height 20
click at [0, 0] on slot "Avançar" at bounding box center [0, 0] width 0 height 0
click at [358, 210] on input "text" at bounding box center [334, 215] width 48 height 19
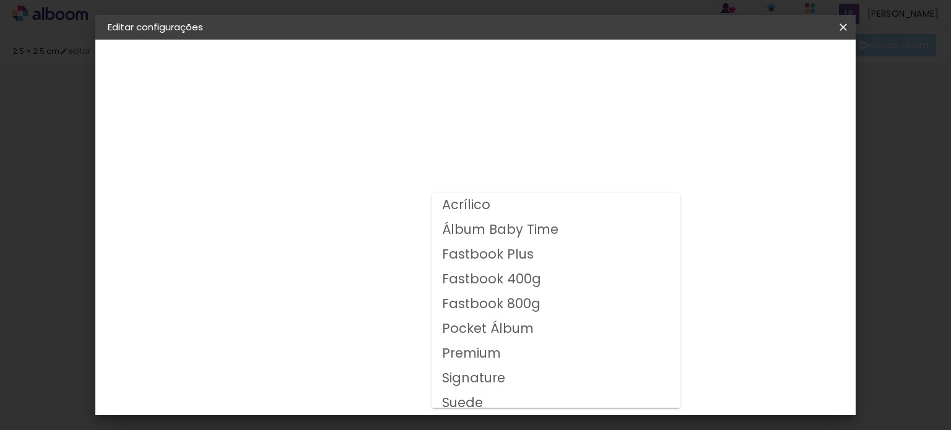
click at [0, 0] on slot "Fastbook 400g" at bounding box center [0, 0] width 0 height 0
type input "Fastbook 400g"
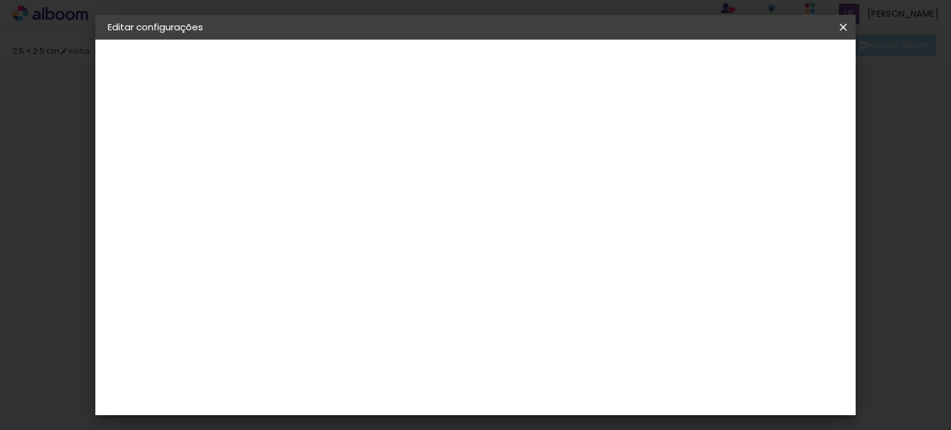
click at [462, 199] on input "Fastbook 400g" at bounding box center [386, 203] width 152 height 19
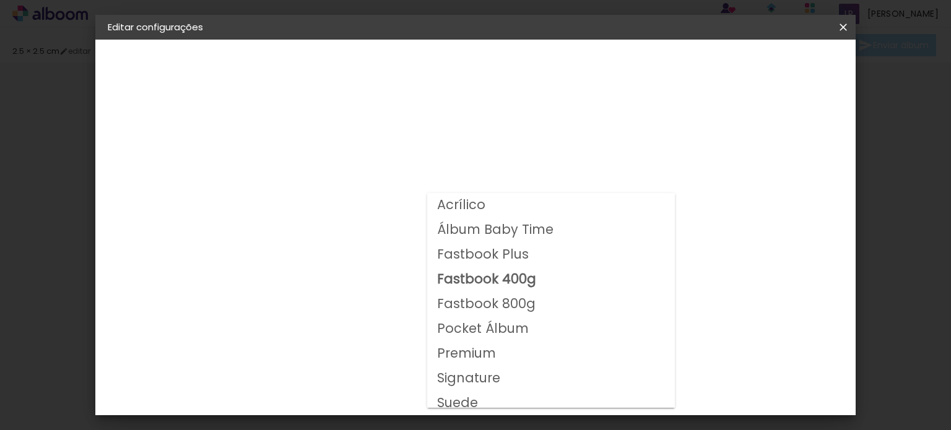
scroll to position [7, 0]
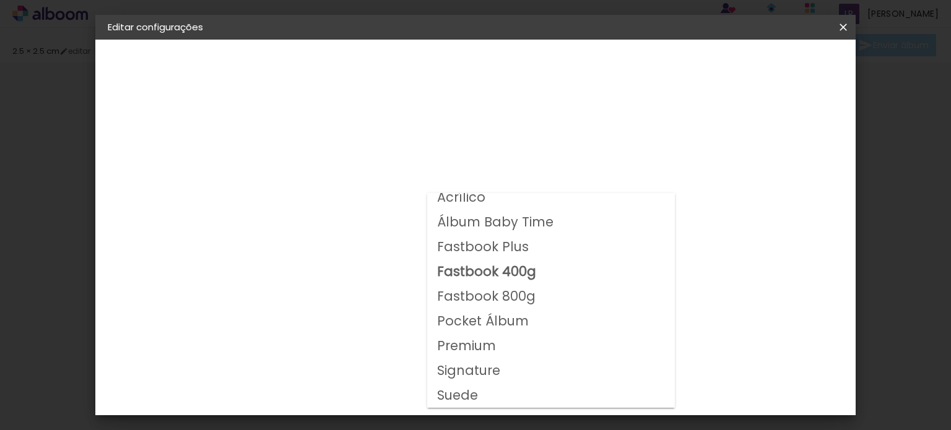
click at [531, 100] on header "Modelo Escolha o modelo do álbum. Voltar Avançar" at bounding box center [393, 77] width 274 height 74
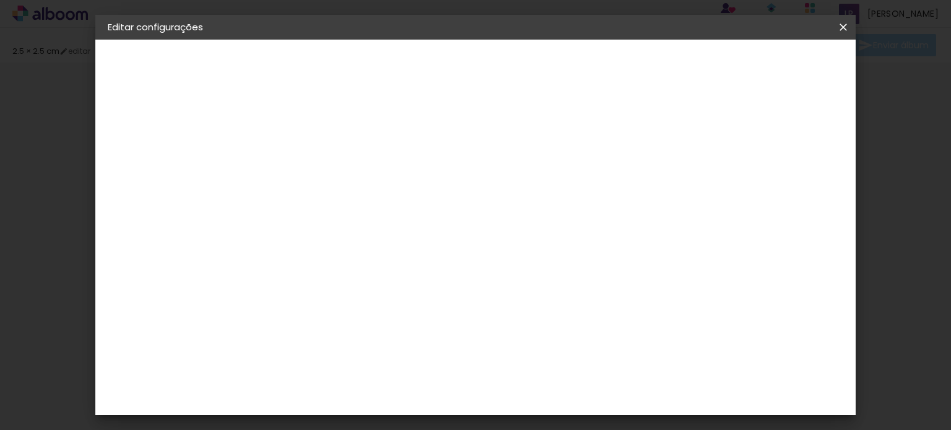
click at [154, 155] on div "Go image" at bounding box center [148, 152] width 28 height 17
drag, startPoint x: 557, startPoint y: 198, endPoint x: 570, endPoint y: 189, distance: 15.6
click at [444, 189] on iron-icon at bounding box center [436, 188] width 15 height 15
click at [444, 193] on iron-icon at bounding box center [436, 188] width 15 height 15
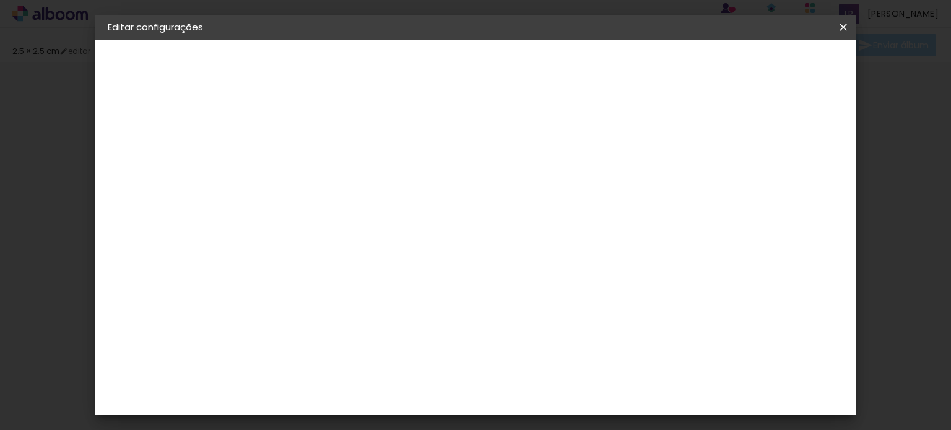
click at [446, 193] on span at bounding box center [445, 188] width 2 height 10
click at [0, 0] on slot "Avançar" at bounding box center [0, 0] width 0 height 0
click at [840, 27] on iron-icon at bounding box center [843, 27] width 15 height 12
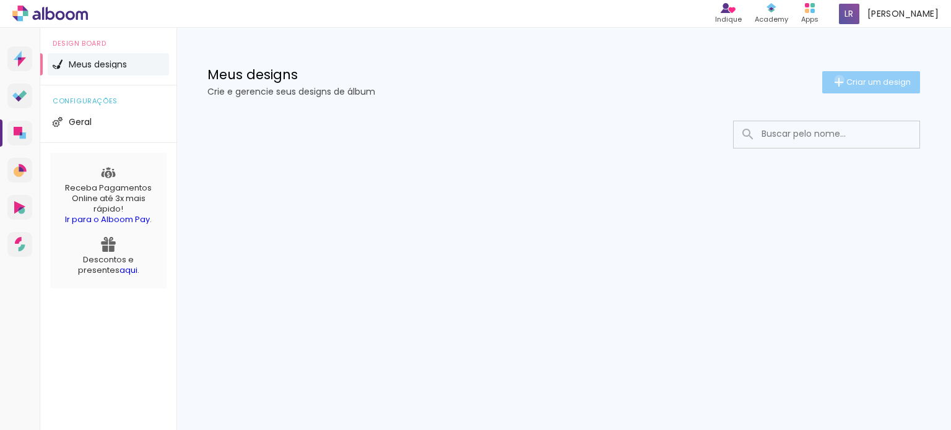
click at [837, 80] on iron-icon at bounding box center [838, 82] width 15 height 15
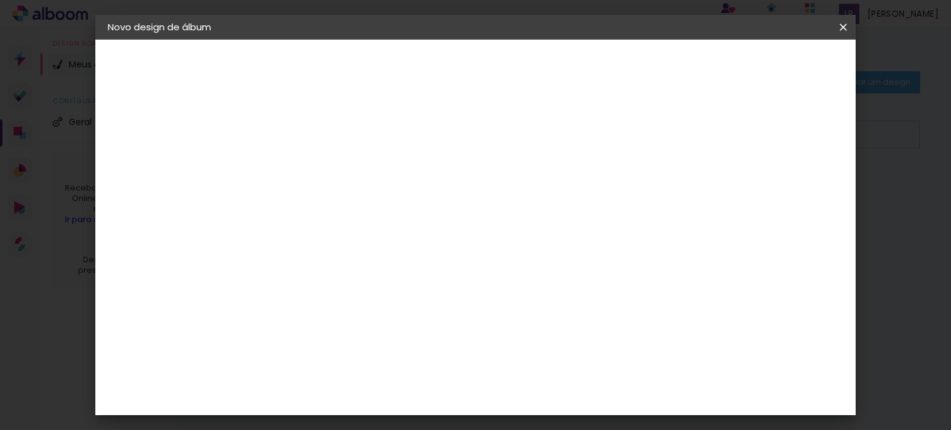
click at [0, 0] on slot "Tamanho Livre" at bounding box center [0, 0] width 0 height 0
click at [0, 0] on slot "Avançar" at bounding box center [0, 0] width 0 height 0
click at [0, 0] on span "1.25" at bounding box center [0, 0] width 0 height 0
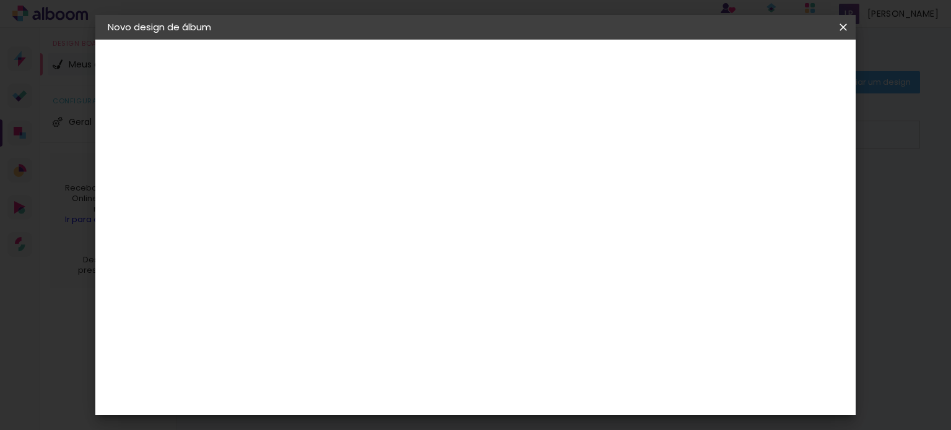
click at [0, 0] on div "mm Mostrar sangria 1.25 cm cm cm mm A maioria das encadernadoras sugere 5mm de …" at bounding box center [0, 0] width 0 height 0
click at [0, 0] on iron-icon at bounding box center [0, 0] width 0 height 0
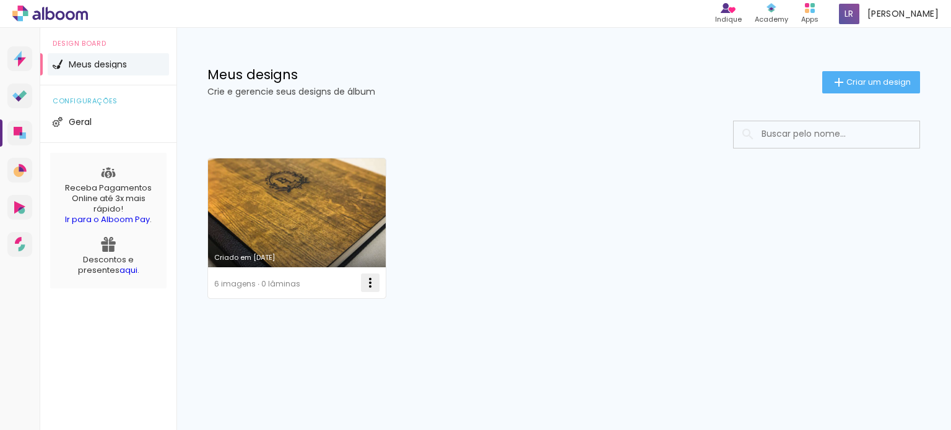
click at [370, 278] on iron-icon at bounding box center [370, 283] width 15 height 15
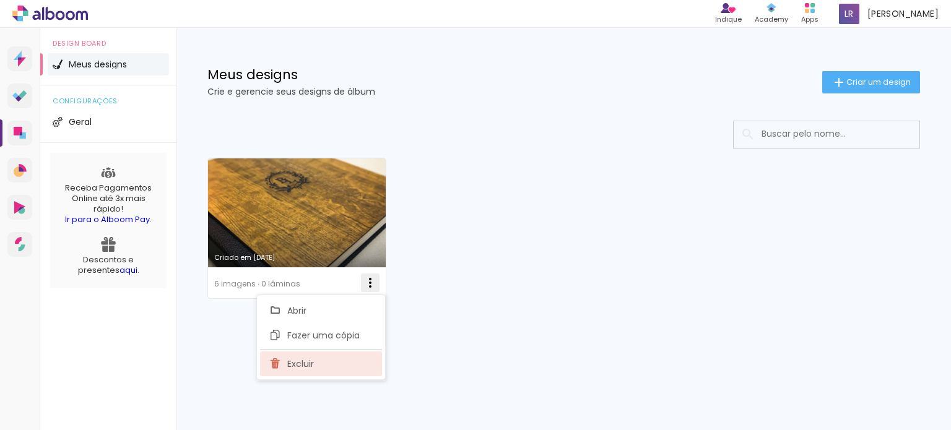
click at [334, 352] on paper-item "Excluir" at bounding box center [321, 364] width 122 height 25
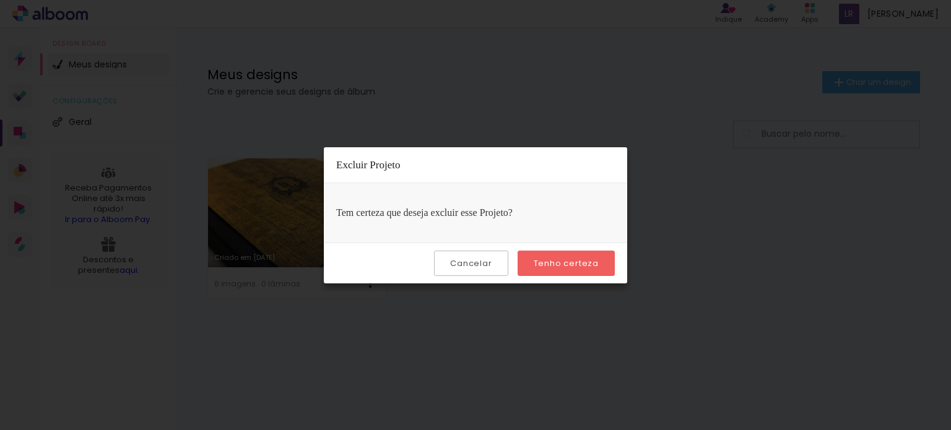
click at [539, 255] on paper-button "Tenho certeza" at bounding box center [566, 263] width 97 height 25
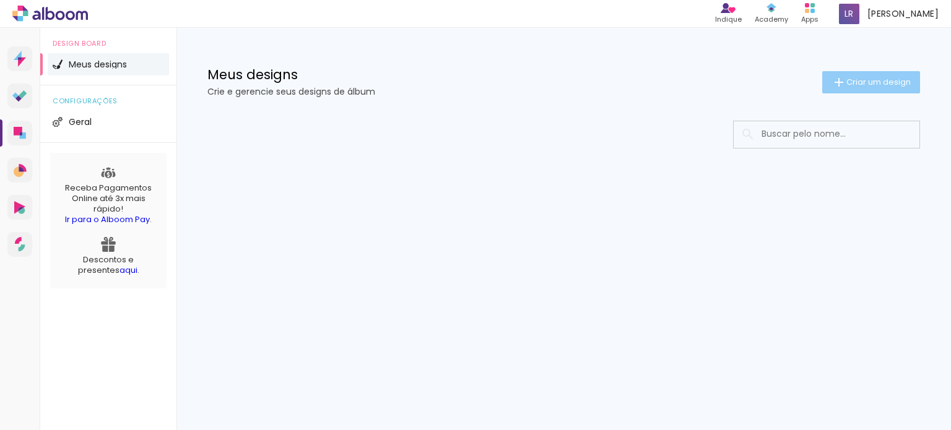
click at [834, 78] on iron-icon at bounding box center [838, 82] width 15 height 15
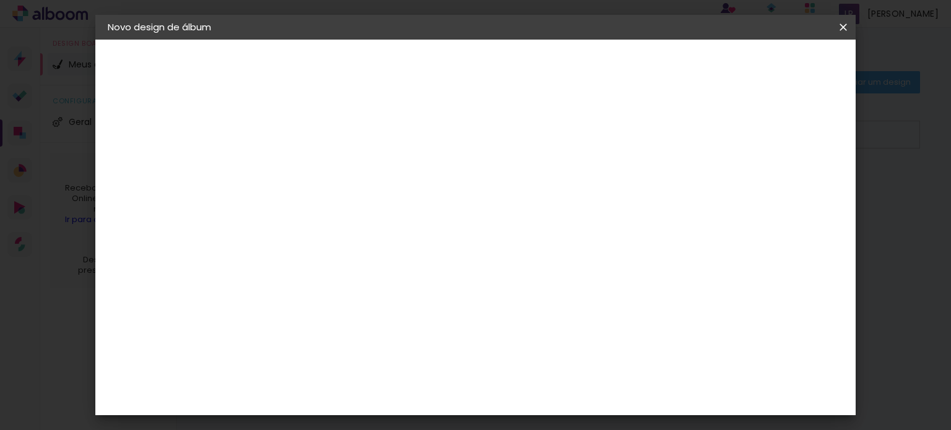
click at [310, 163] on input at bounding box center [310, 166] width 0 height 19
type input "[PERSON_NAME] - 7 anos"
type paper-input "[PERSON_NAME] - 7 anos"
click at [437, 58] on paper-button "Avançar" at bounding box center [406, 65] width 61 height 21
click at [394, 198] on input "[GEOGRAPHIC_DATA]" at bounding box center [336, 197] width 115 height 15
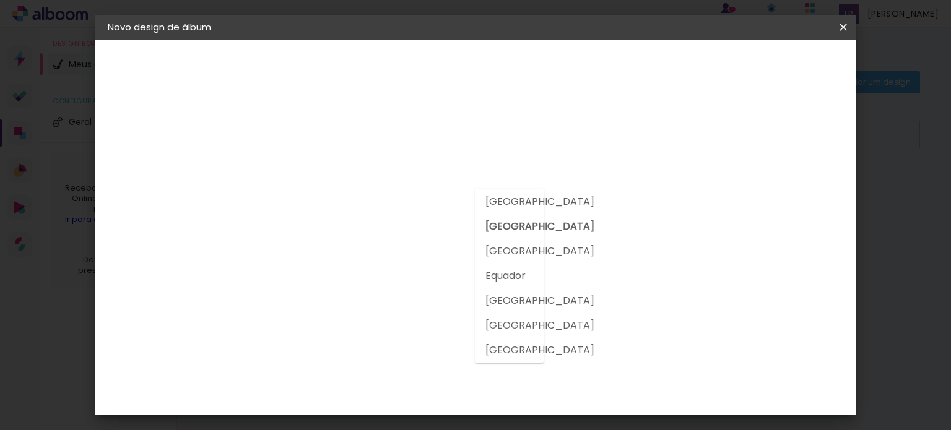
click at [0, 0] on slot "[GEOGRAPHIC_DATA]" at bounding box center [0, 0] width 0 height 0
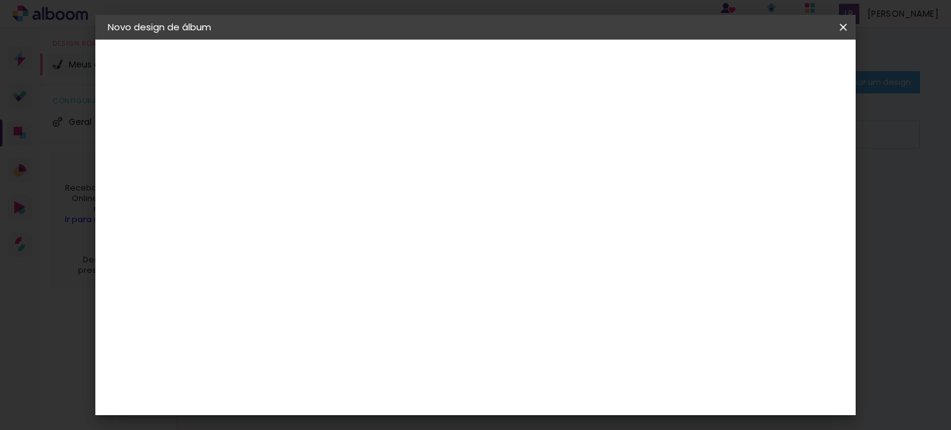
click at [161, 178] on iron-pages "Modelo Escolhendo modelo... Tamanho livre" at bounding box center [176, 180] width 136 height 25
click at [0, 0] on slot "Tamanho Livre" at bounding box center [0, 0] width 0 height 0
click at [0, 0] on slot "Avançar" at bounding box center [0, 0] width 0 height 0
click at [444, 141] on span "cm" at bounding box center [451, 140] width 15 height 19
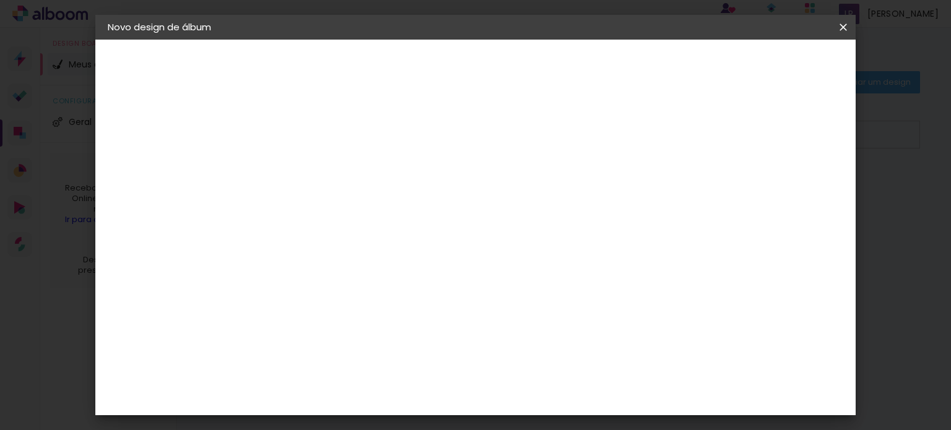
click at [285, 284] on input "30" at bounding box center [271, 286] width 32 height 19
type input "3"
type input "20"
type paper-input "20"
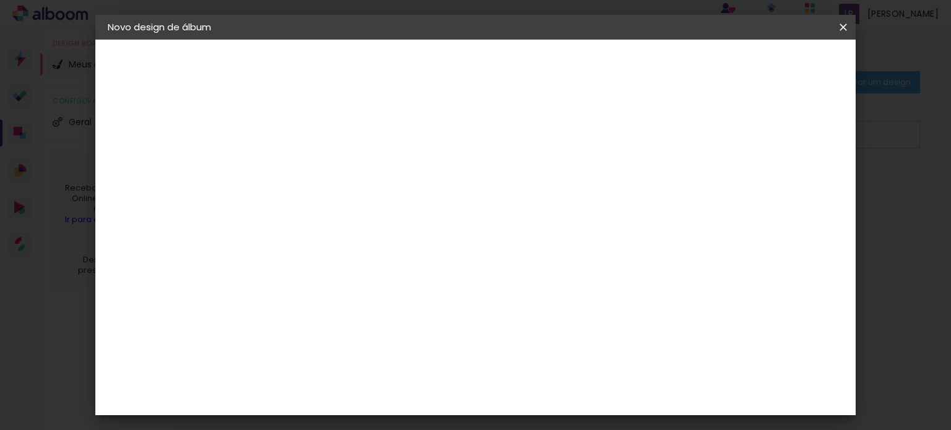
scroll to position [0, 0]
click at [752, 136] on paper-checkbox "Mostrar sangria" at bounding box center [739, 142] width 93 height 15
type paper-checkbox "on"
click at [305, 141] on input "2" at bounding box center [301, 141] width 43 height 15
type input "3"
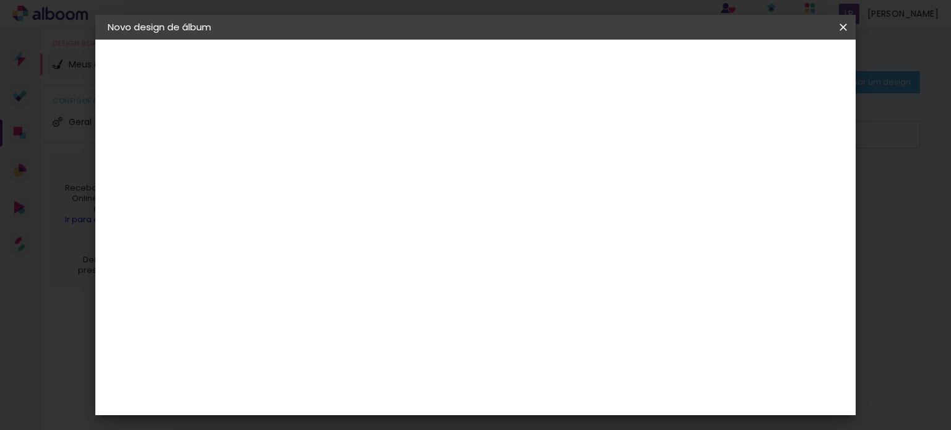
type paper-input "3"
click at [317, 136] on input "3" at bounding box center [301, 141] width 43 height 15
type input "4"
type paper-input "4"
click at [317, 136] on input "4" at bounding box center [301, 141] width 43 height 15
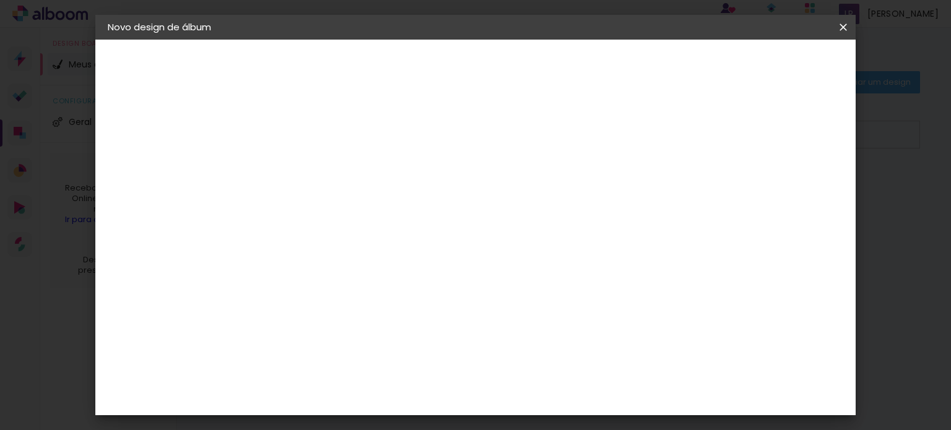
type input "5"
type paper-input "5"
click at [317, 136] on input "5" at bounding box center [301, 141] width 43 height 15
click at [775, 181] on input "5" at bounding box center [780, 179] width 22 height 19
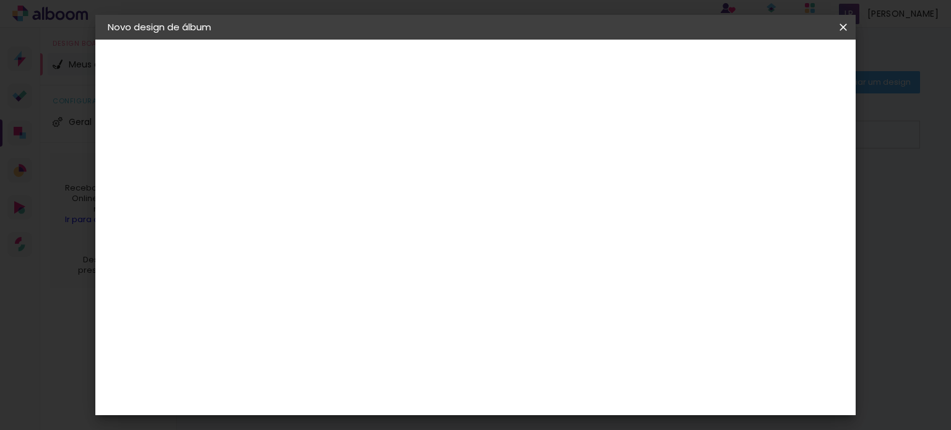
type input "6"
type paper-input "6"
click at [786, 173] on input "6" at bounding box center [780, 179] width 22 height 19
click at [786, 173] on paper-input-container "6 mm" at bounding box center [788, 187] width 50 height 31
type input "5"
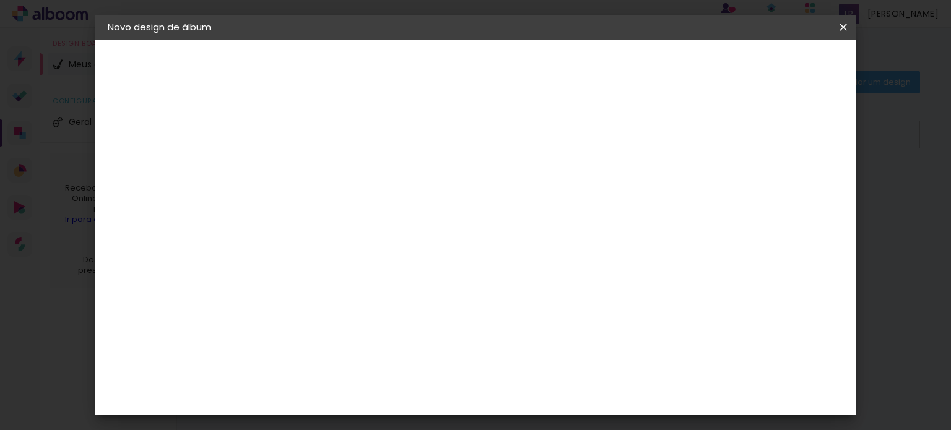
type paper-input "5"
click at [785, 186] on input "5" at bounding box center [779, 187] width 22 height 19
type input "6"
type paper-input "6"
click at [785, 178] on input "6" at bounding box center [779, 187] width 22 height 19
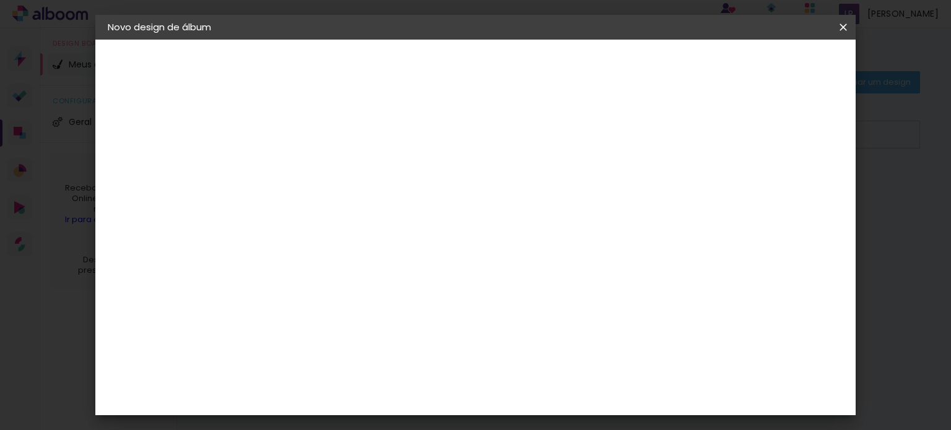
type input "7"
type paper-input "7"
click at [785, 180] on input "7" at bounding box center [777, 187] width 22 height 19
type input "8"
type paper-input "8"
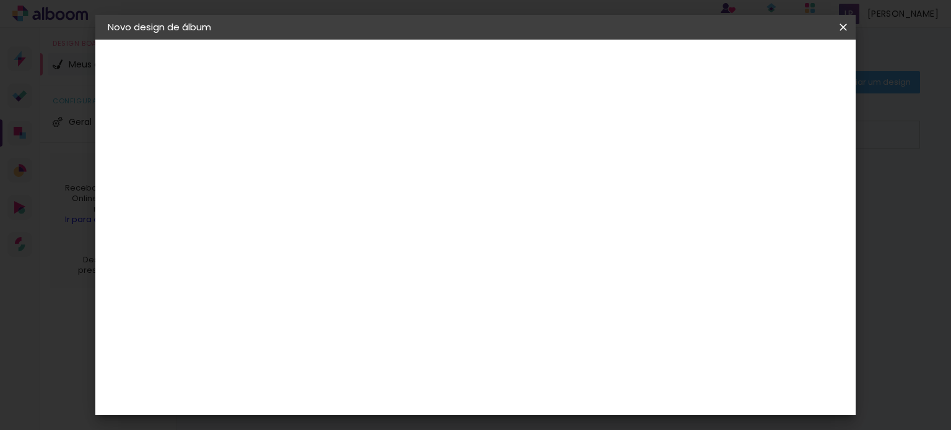
click at [785, 180] on input "8" at bounding box center [777, 187] width 22 height 19
type input "9"
type paper-input "9"
click at [785, 180] on input "9" at bounding box center [776, 187] width 22 height 19
click at [786, 180] on div "mm" at bounding box center [795, 187] width 19 height 19
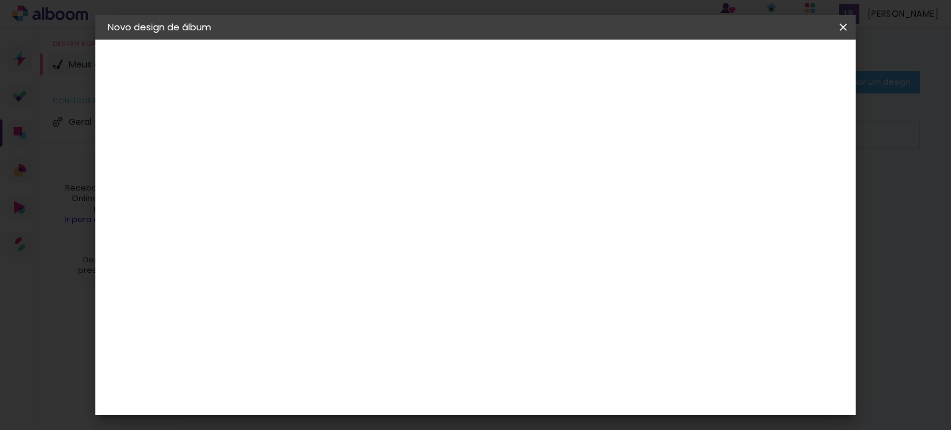
type input "10"
type paper-input "10"
click at [780, 180] on input "10" at bounding box center [774, 187] width 22 height 19
type input "11"
type paper-input "11"
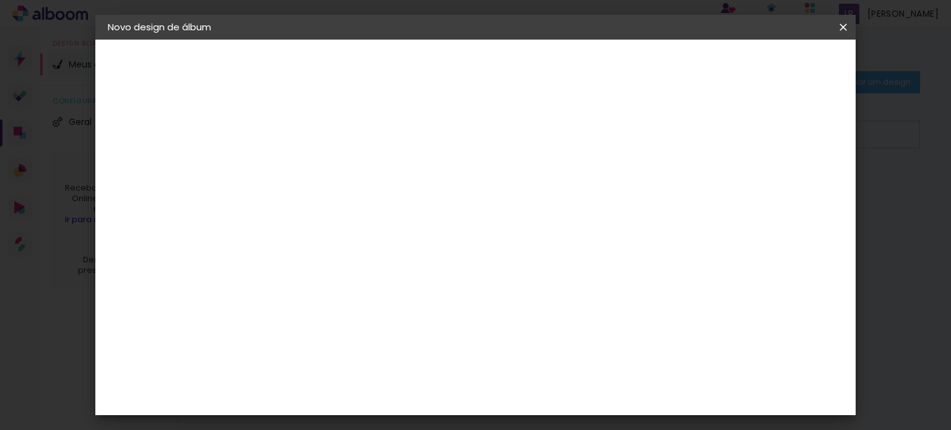
click at [779, 180] on input "11" at bounding box center [773, 187] width 22 height 19
type input "0"
type input "25"
type paper-input "25"
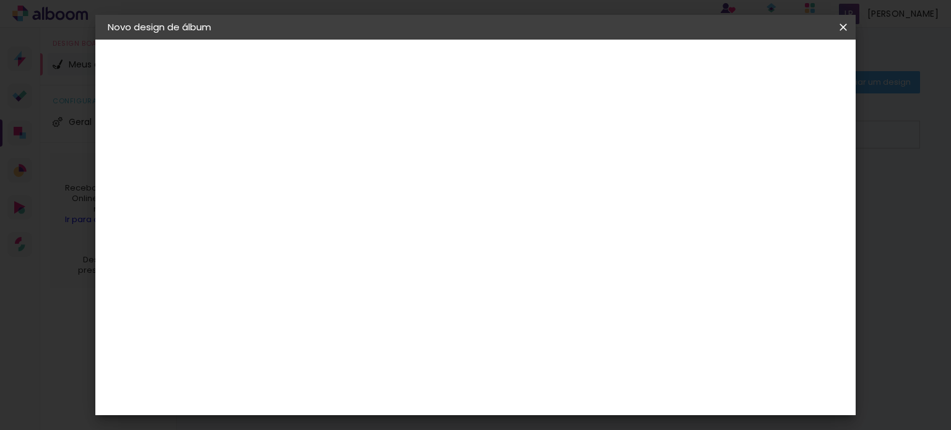
scroll to position [0, 0]
type input "24"
type paper-input "24"
click at [755, 193] on input "24" at bounding box center [752, 187] width 22 height 19
type input "23"
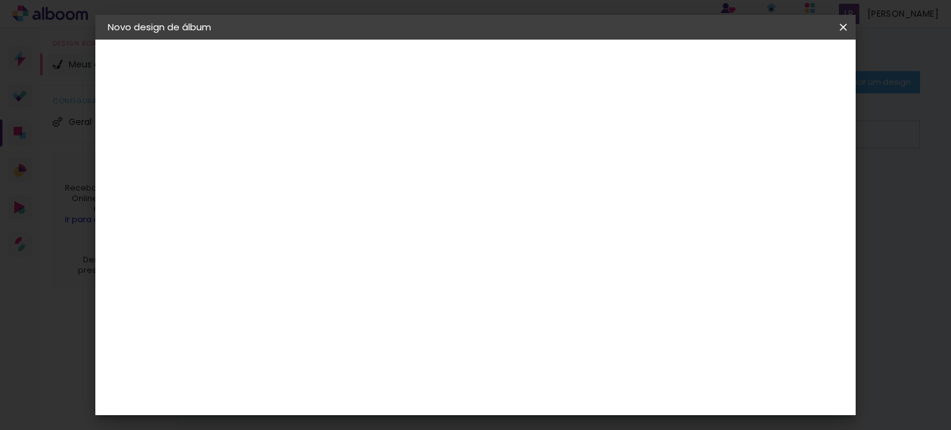
type paper-input "23"
click at [755, 193] on input "23" at bounding box center [753, 187] width 22 height 19
type input "22"
type paper-input "22"
click at [755, 193] on input "22" at bounding box center [753, 187] width 22 height 19
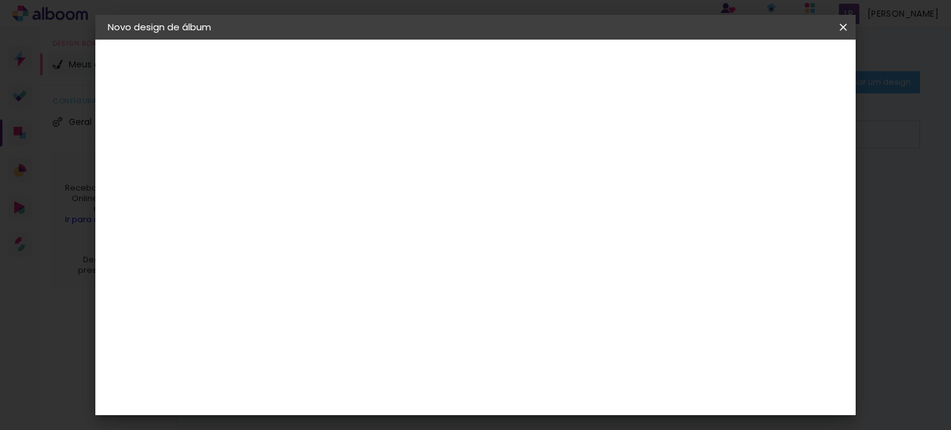
click at [755, 193] on input "22" at bounding box center [755, 187] width 22 height 19
type input "21"
type paper-input "21"
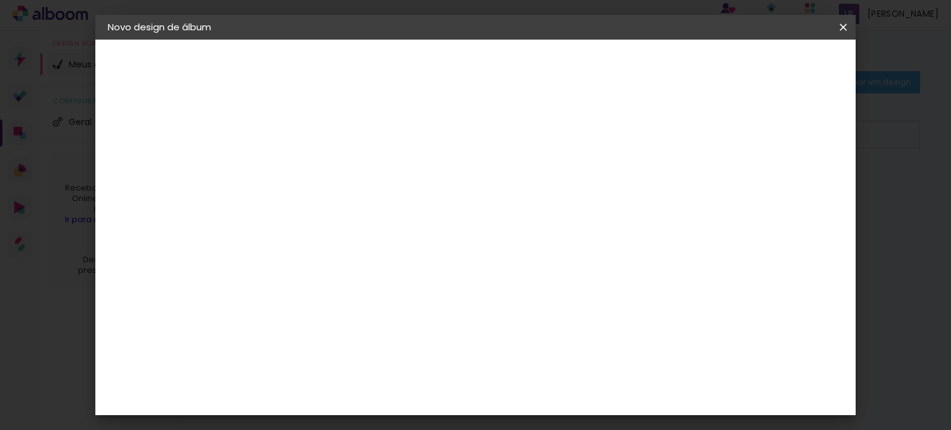
click at [760, 189] on input "21" at bounding box center [755, 187] width 22 height 19
type input "20"
type paper-input "20"
click at [760, 189] on input "20" at bounding box center [756, 187] width 22 height 19
type input "19"
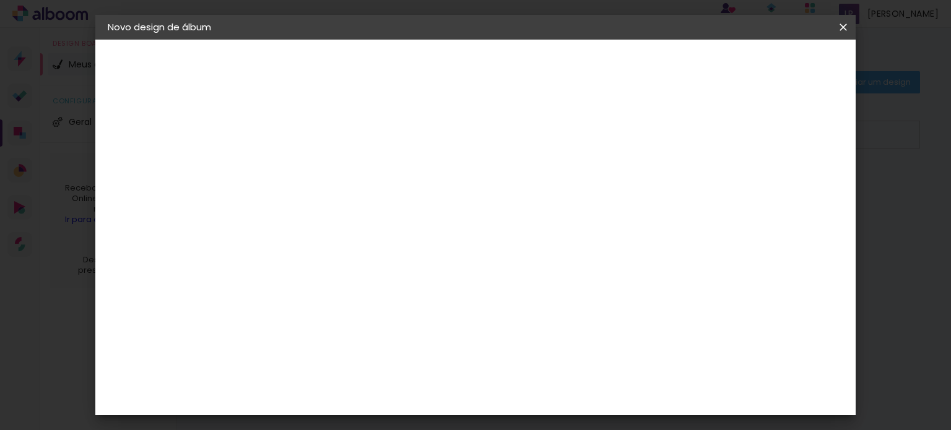
type paper-input "19"
click at [760, 189] on input "19" at bounding box center [760, 187] width 22 height 19
type input "18"
type paper-input "18"
click at [762, 189] on input "18" at bounding box center [761, 187] width 22 height 19
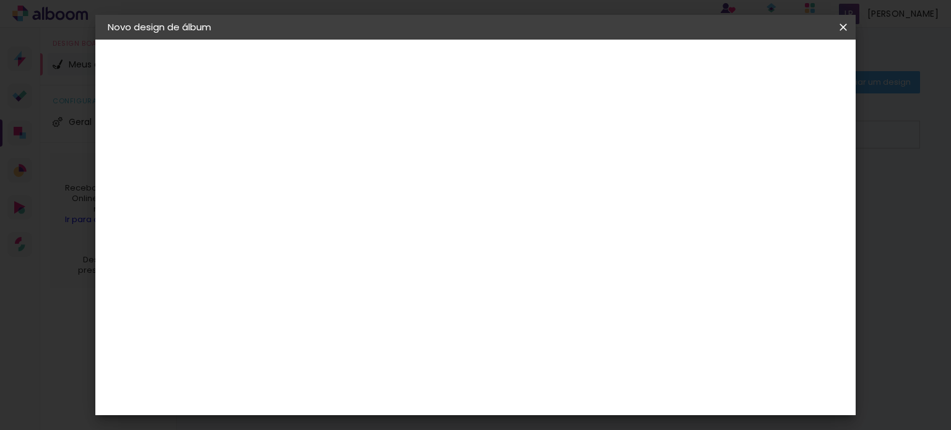
type input "17"
type paper-input "17"
click at [762, 189] on input "17" at bounding box center [763, 187] width 22 height 19
type input "16"
type paper-input "16"
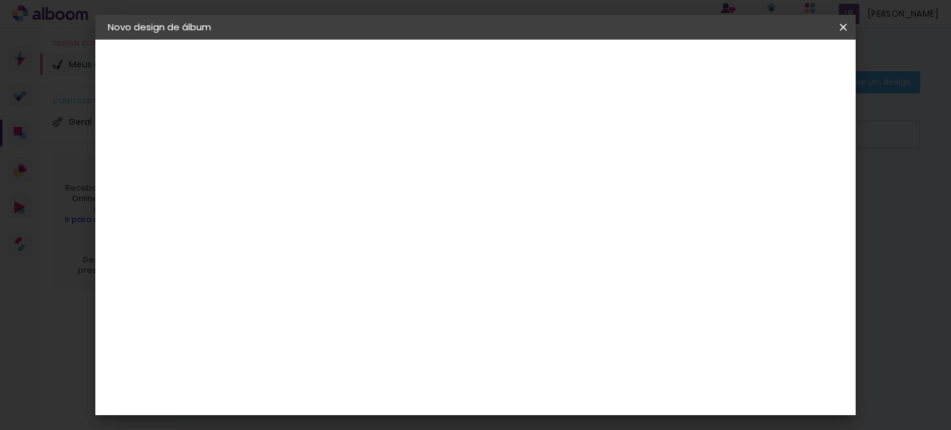
click at [766, 189] on input "16" at bounding box center [763, 187] width 22 height 19
type input "15"
type paper-input "15"
click at [766, 189] on input "15" at bounding box center [764, 187] width 22 height 19
type input "14"
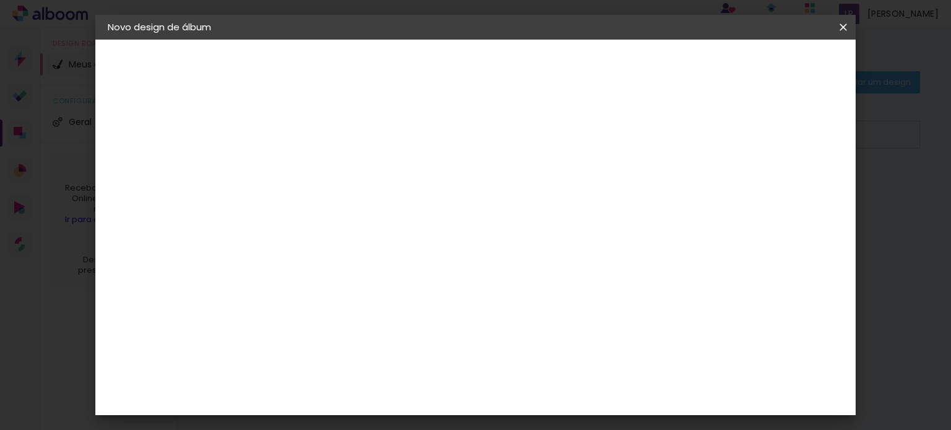
type paper-input "14"
click at [768, 189] on input "14" at bounding box center [765, 187] width 22 height 19
type input "13"
type paper-input "13"
click at [769, 190] on input "13" at bounding box center [767, 187] width 22 height 19
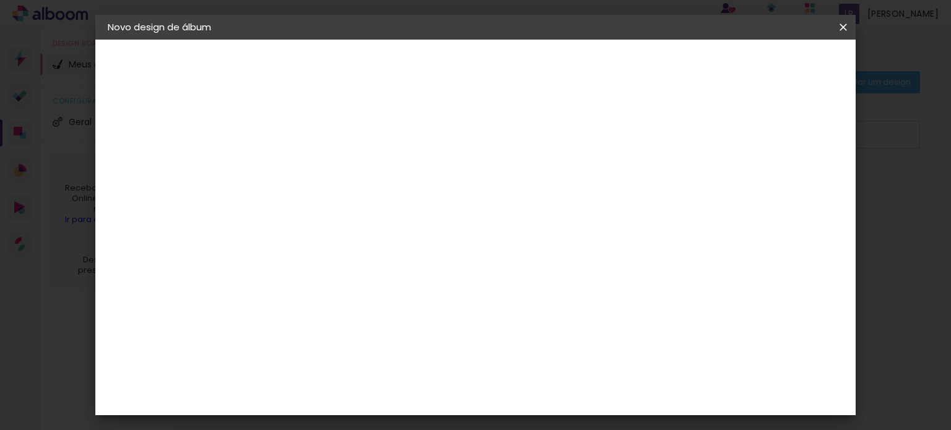
type input "12"
type paper-input "12"
click at [770, 190] on input "12" at bounding box center [768, 187] width 22 height 19
click at [770, 190] on input "12" at bounding box center [769, 187] width 22 height 19
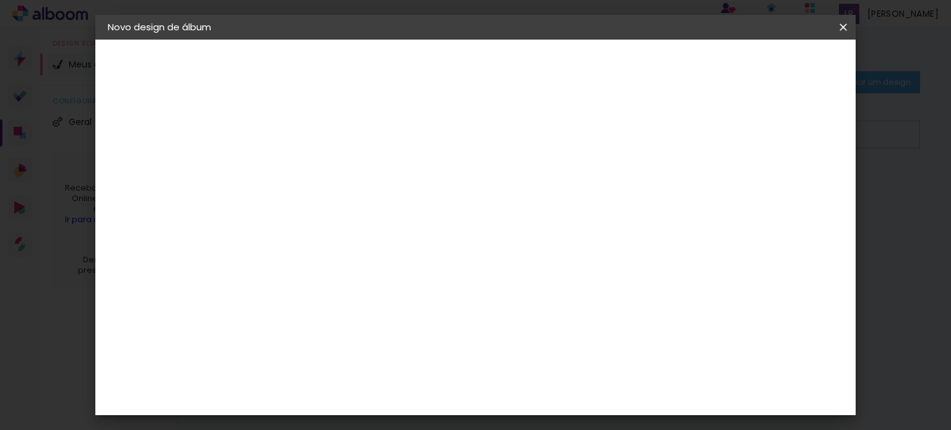
type input "11"
type paper-input "11"
click at [773, 190] on input "11" at bounding box center [769, 187] width 22 height 19
type input "10"
type paper-input "10"
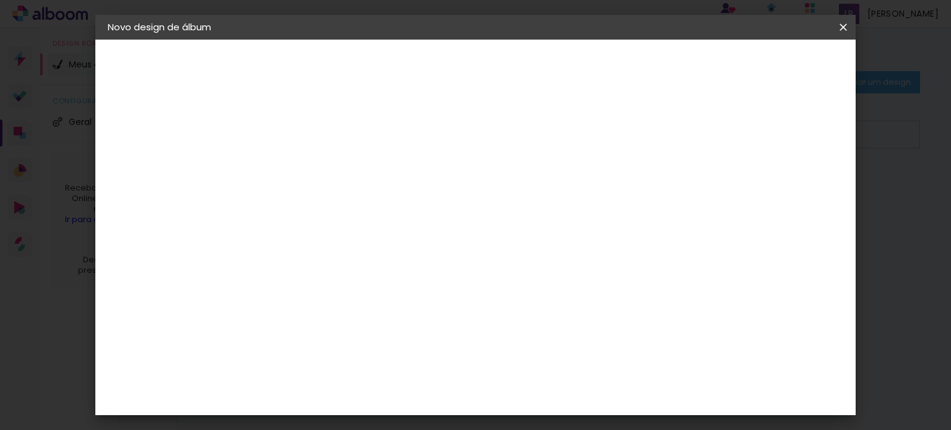
click at [774, 191] on input "10" at bounding box center [773, 187] width 22 height 19
type input "9"
type paper-input "9"
click at [775, 191] on input "9" at bounding box center [773, 187] width 22 height 19
type input "8"
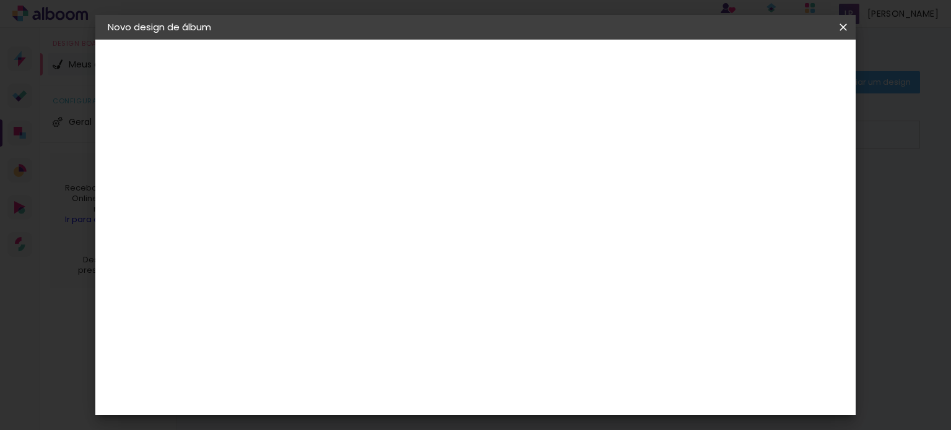
type paper-input "8"
click at [776, 191] on input "8" at bounding box center [774, 187] width 22 height 19
type input "7"
type paper-input "7"
click at [781, 190] on input "7" at bounding box center [776, 187] width 22 height 19
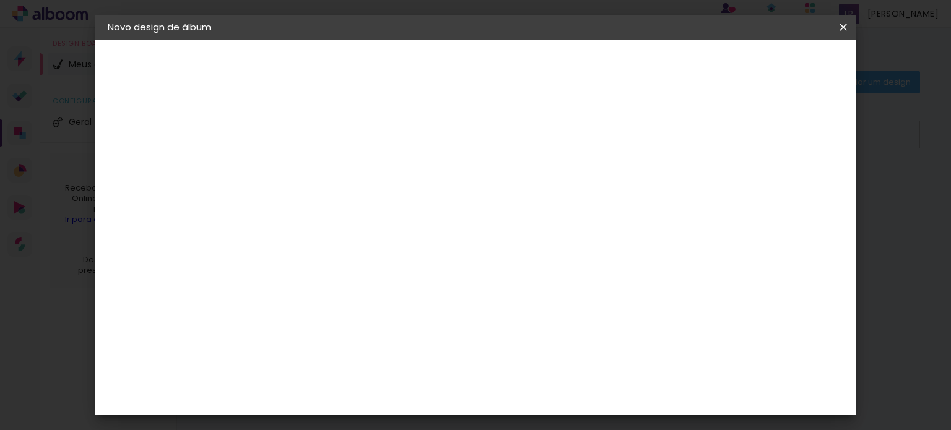
type input "6"
type paper-input "6"
click at [781, 190] on input "6" at bounding box center [777, 187] width 22 height 19
type input "5"
type paper-input "5"
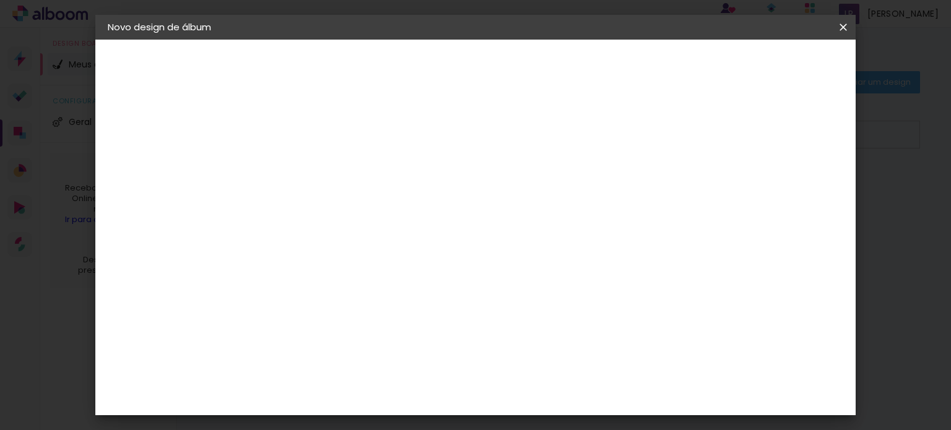
click at [781, 190] on input "5" at bounding box center [780, 187] width 22 height 19
type input "4"
type paper-input "4"
click at [317, 145] on input "4" at bounding box center [301, 141] width 43 height 15
type input "3"
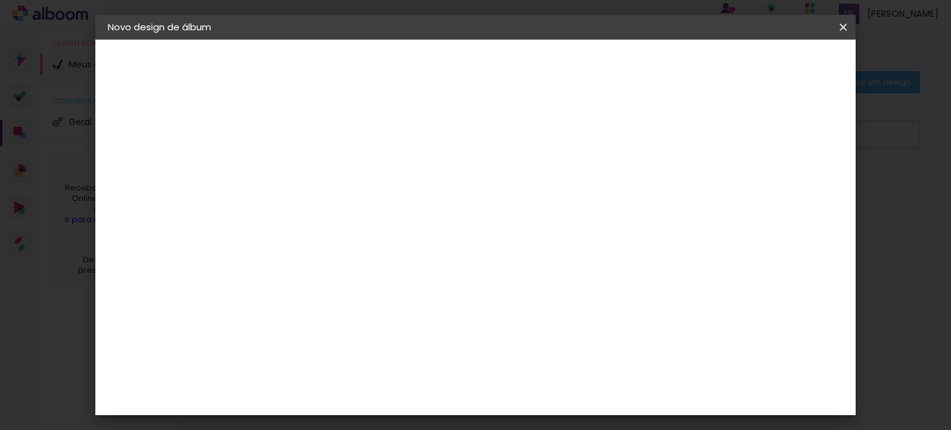
type paper-input "3"
click at [316, 145] on input "3" at bounding box center [301, 141] width 43 height 15
type input "2"
type paper-input "2"
click at [316, 145] on input "2" at bounding box center [301, 141] width 43 height 15
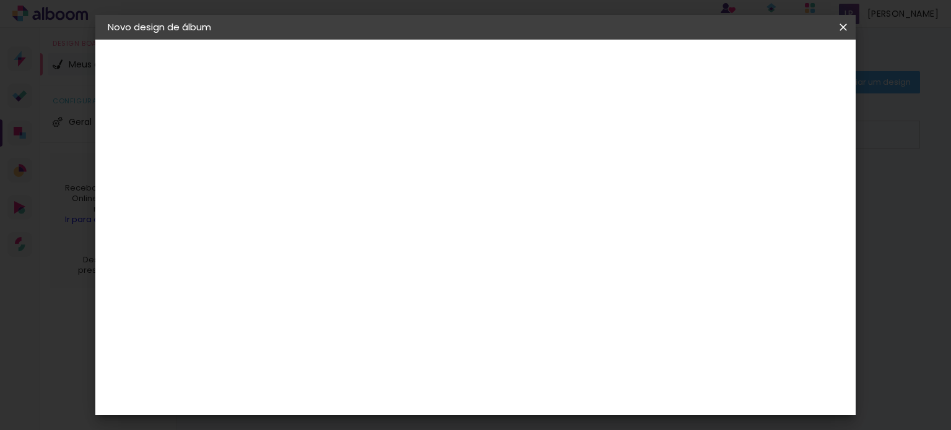
type input "1"
type paper-input "1"
click at [313, 145] on input "1" at bounding box center [301, 141] width 43 height 15
type input "2"
type paper-input "2"
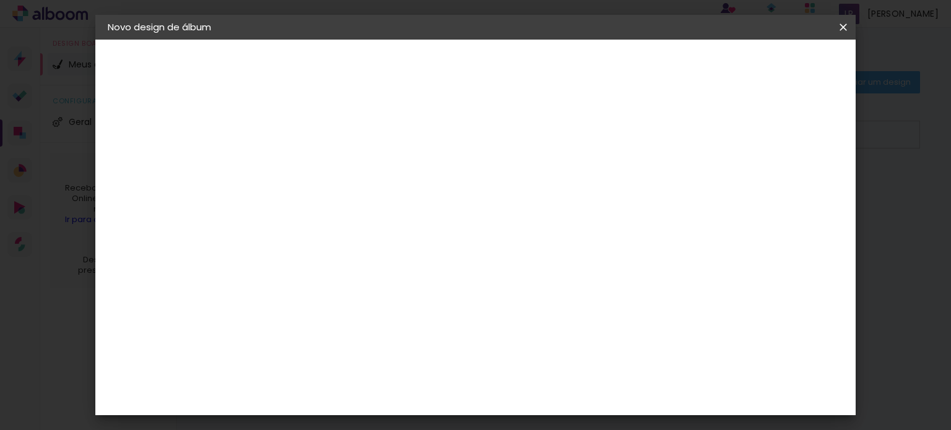
click at [318, 136] on input "2" at bounding box center [301, 141] width 43 height 15
type input "3"
type paper-input "3"
click at [319, 136] on input "3" at bounding box center [301, 141] width 43 height 15
type input "2"
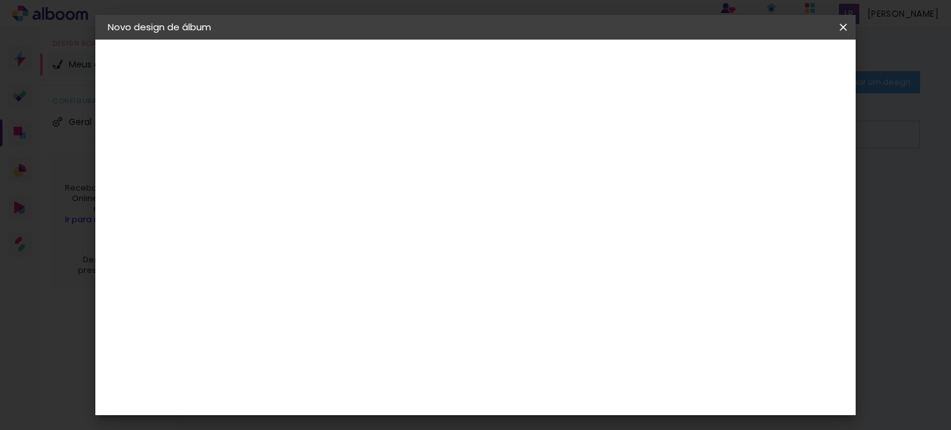
type paper-input "2"
click at [318, 147] on input "2" at bounding box center [301, 141] width 43 height 15
type input "3"
type paper-input "3"
click at [318, 137] on input "3" at bounding box center [301, 141] width 43 height 15
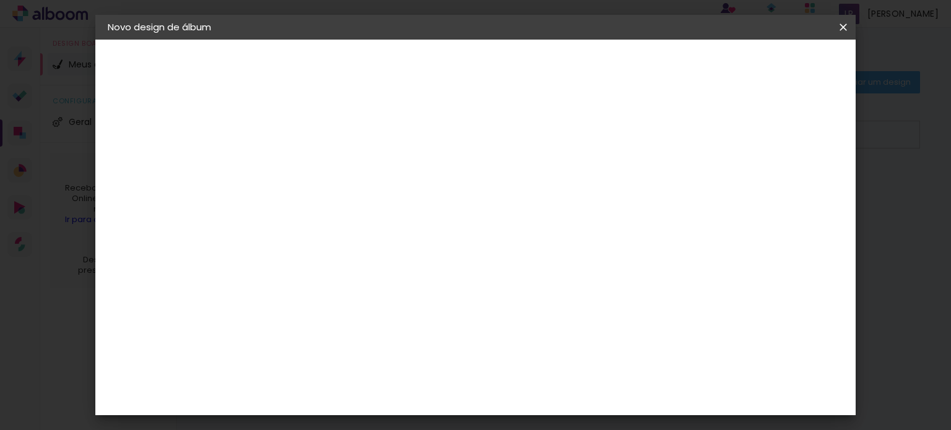
click at [766, 62] on span "Iniciar design" at bounding box center [738, 65] width 56 height 9
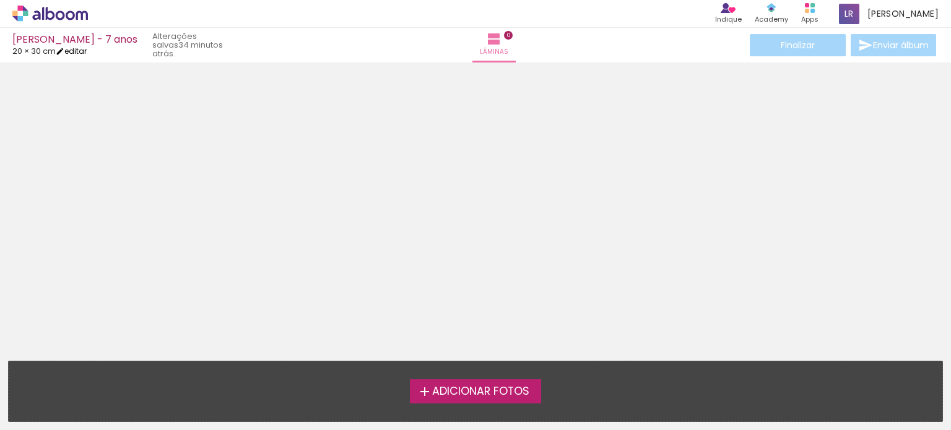
click at [79, 50] on link "editar" at bounding box center [71, 51] width 31 height 11
type input "3"
type input "20"
type input "60"
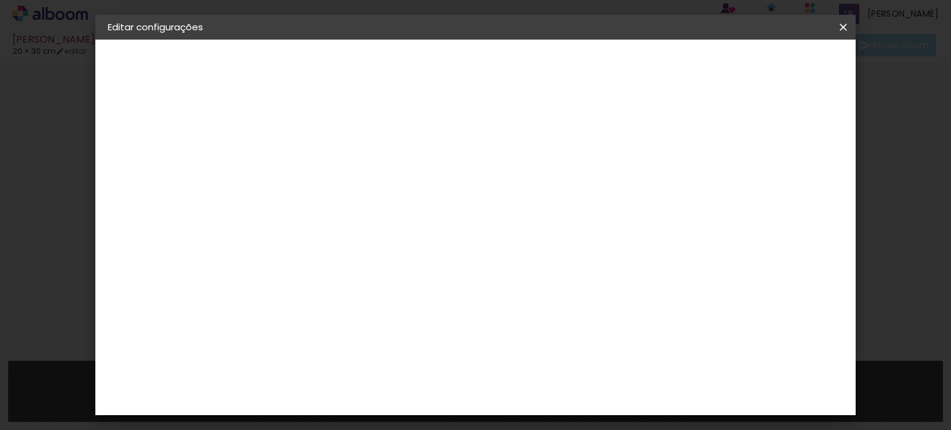
click at [748, 134] on div "mm Mostrar sangria" at bounding box center [526, 98] width 540 height 117
click at [705, 141] on div at bounding box center [698, 142] width 11 height 11
type paper-checkbox "on"
